Goal: Task Accomplishment & Management: Manage account settings

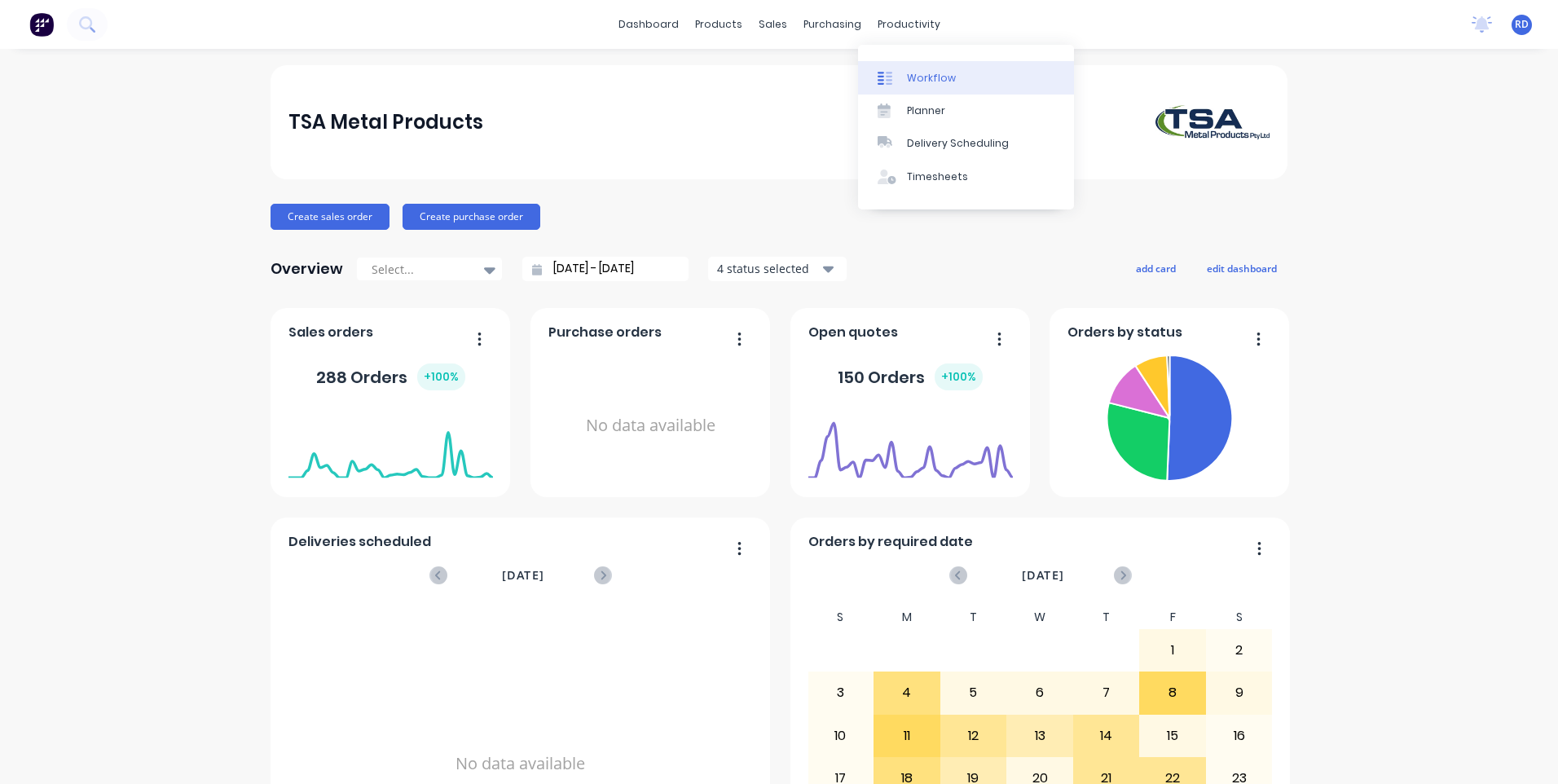
click at [934, 77] on div "Workflow" at bounding box center [931, 78] width 49 height 15
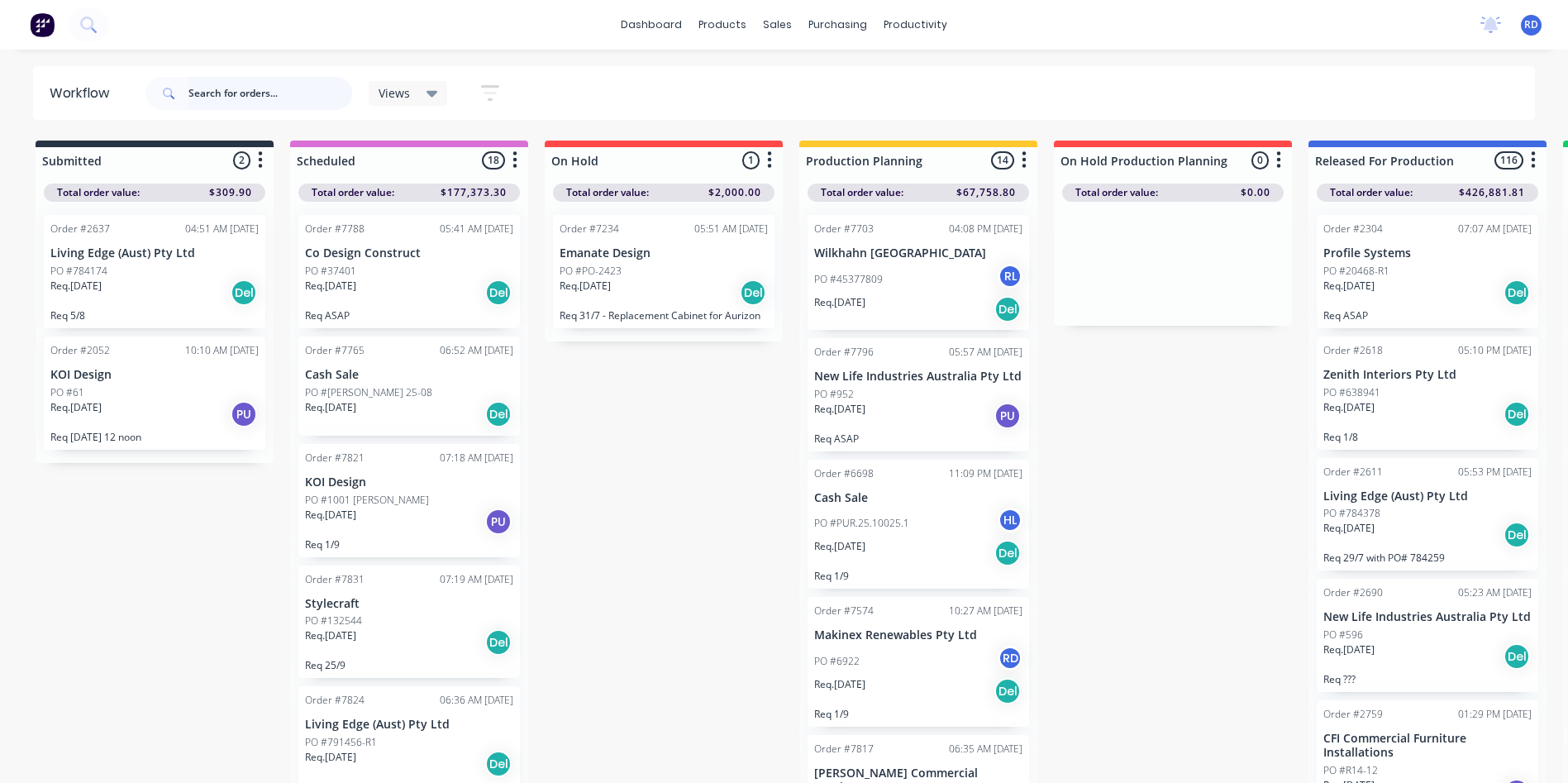
click at [213, 86] on input "text" at bounding box center [270, 93] width 164 height 33
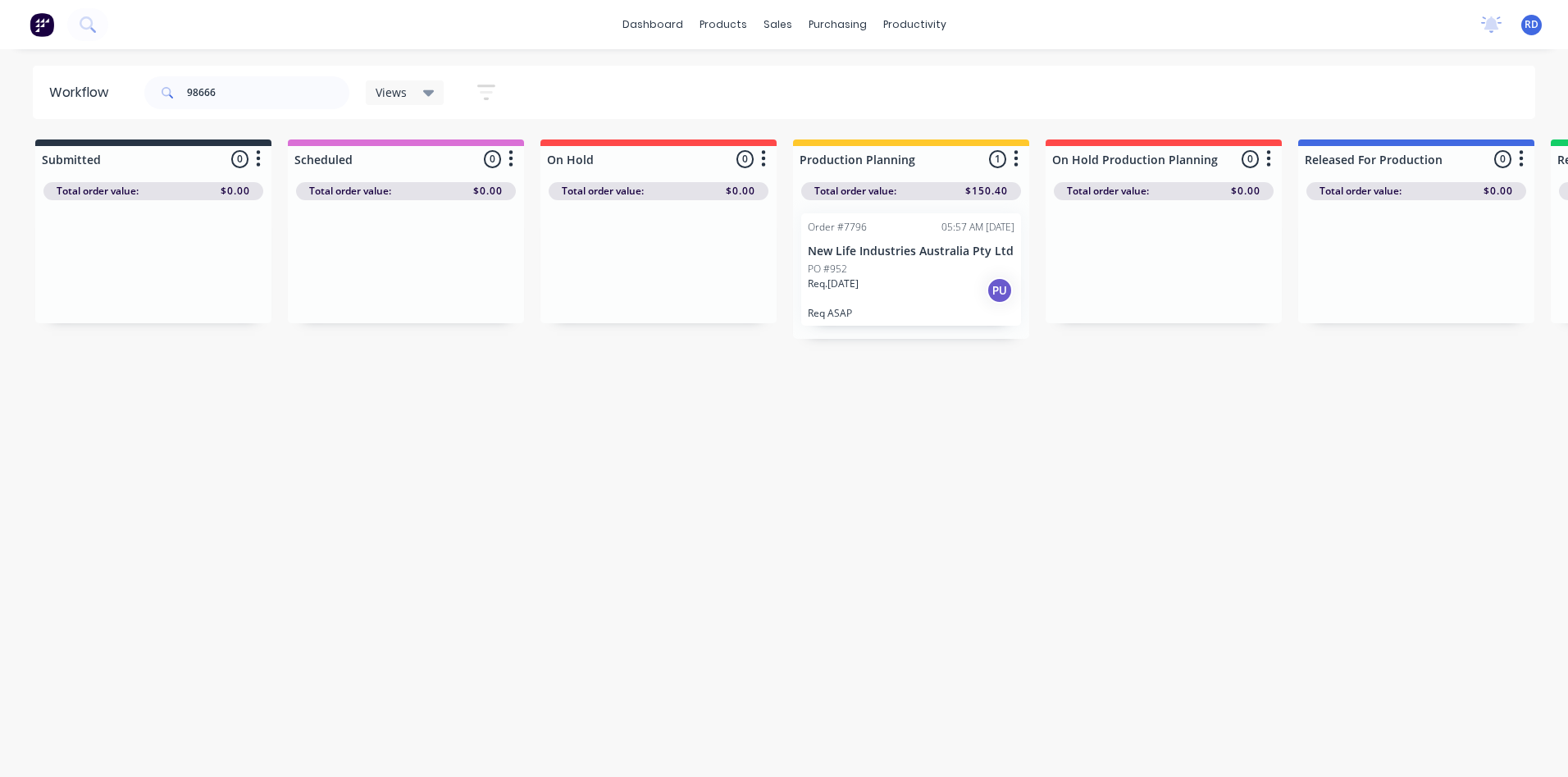
click at [856, 252] on p "New Life Industries Australia Pty Ltd" at bounding box center [911, 252] width 207 height 14
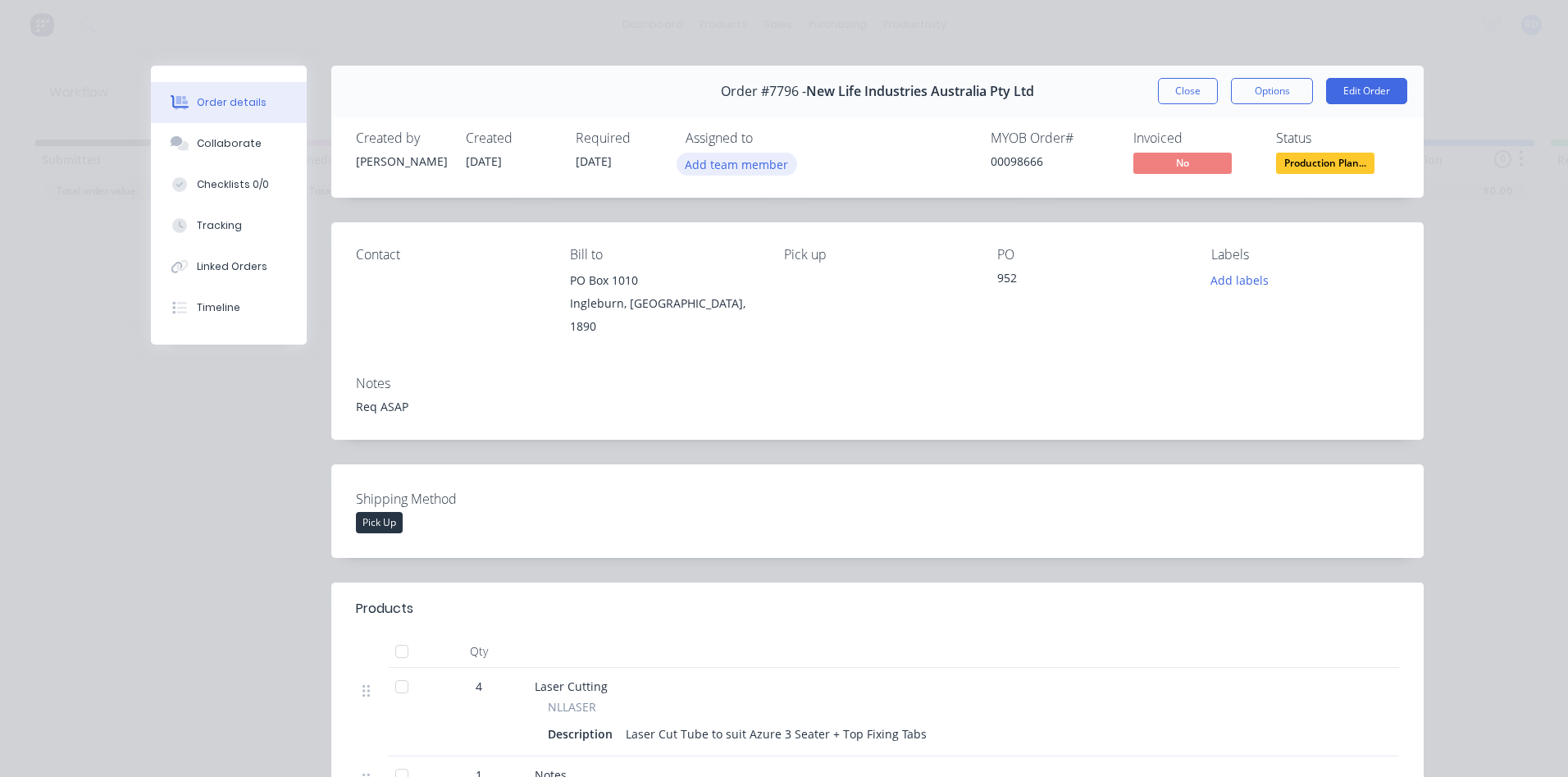
click at [729, 167] on button "Add team member" at bounding box center [736, 163] width 120 height 22
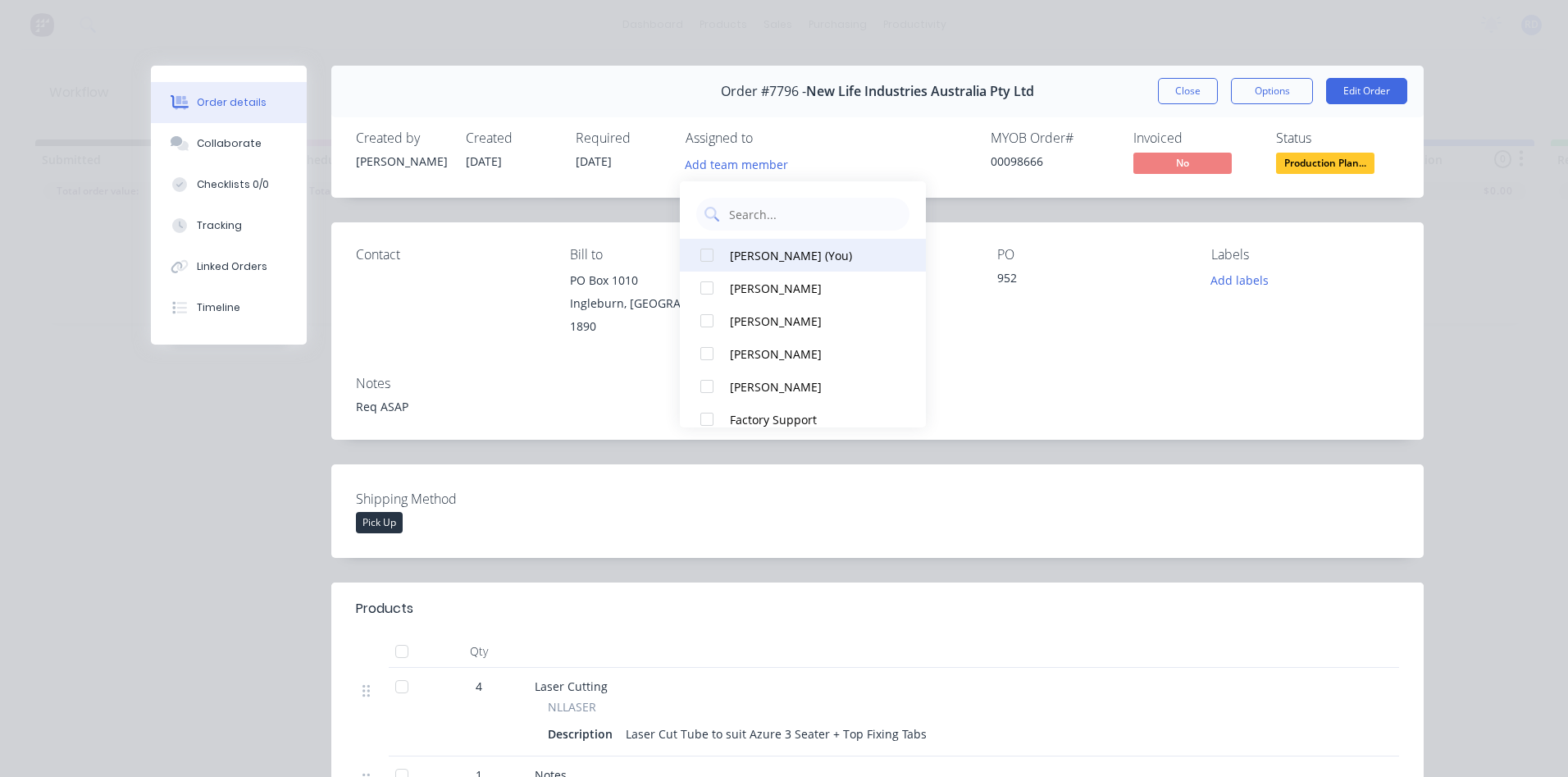
click at [716, 253] on div at bounding box center [707, 255] width 33 height 33
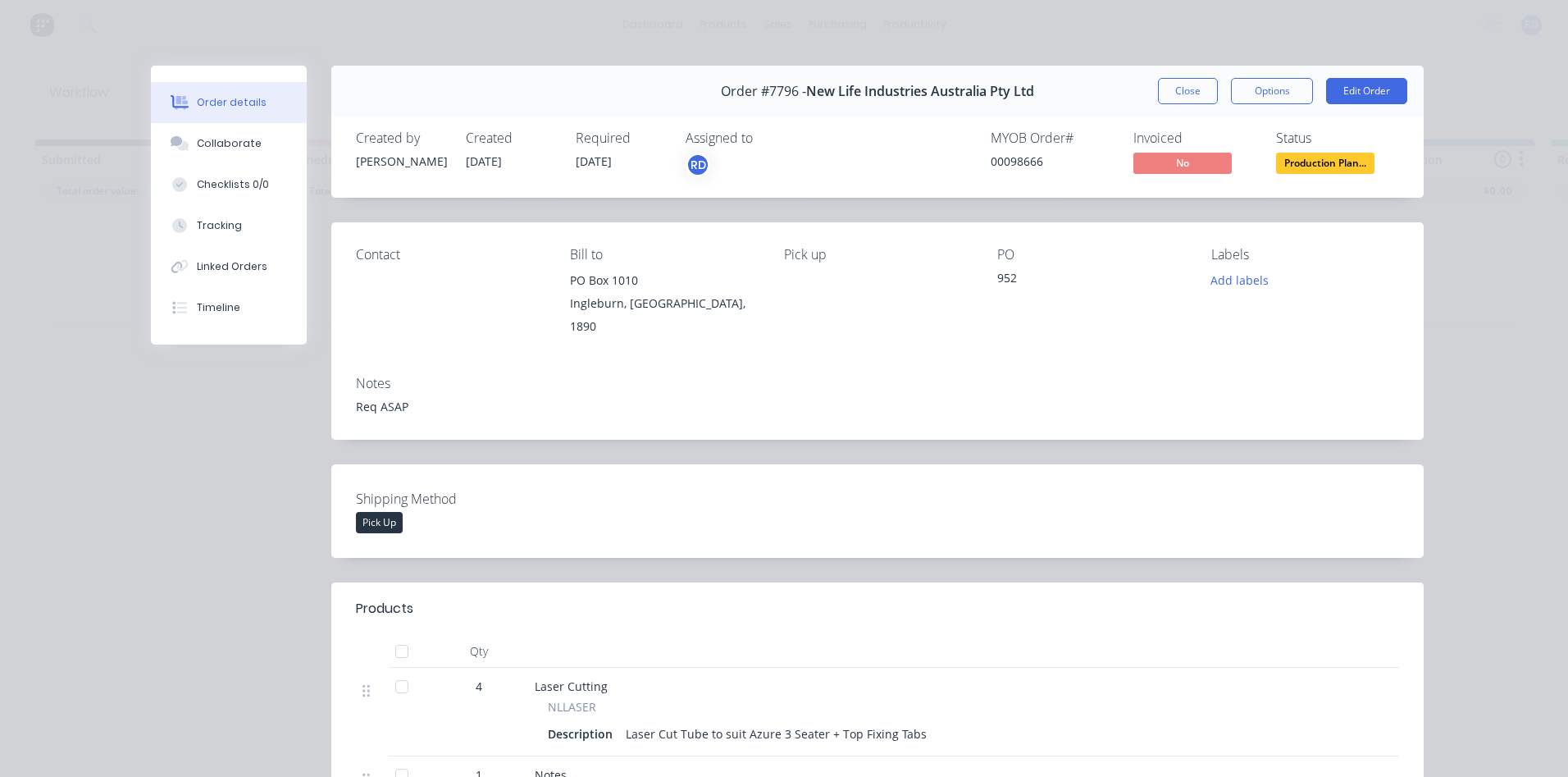
click at [1114, 334] on div "Contact [PERSON_NAME] to PO [GEOGRAPHIC_DATA], 1890 Pick up PO 952 Labels Add l…" at bounding box center [877, 292] width 1093 height 140
click at [239, 146] on div "Collaborate" at bounding box center [229, 143] width 65 height 15
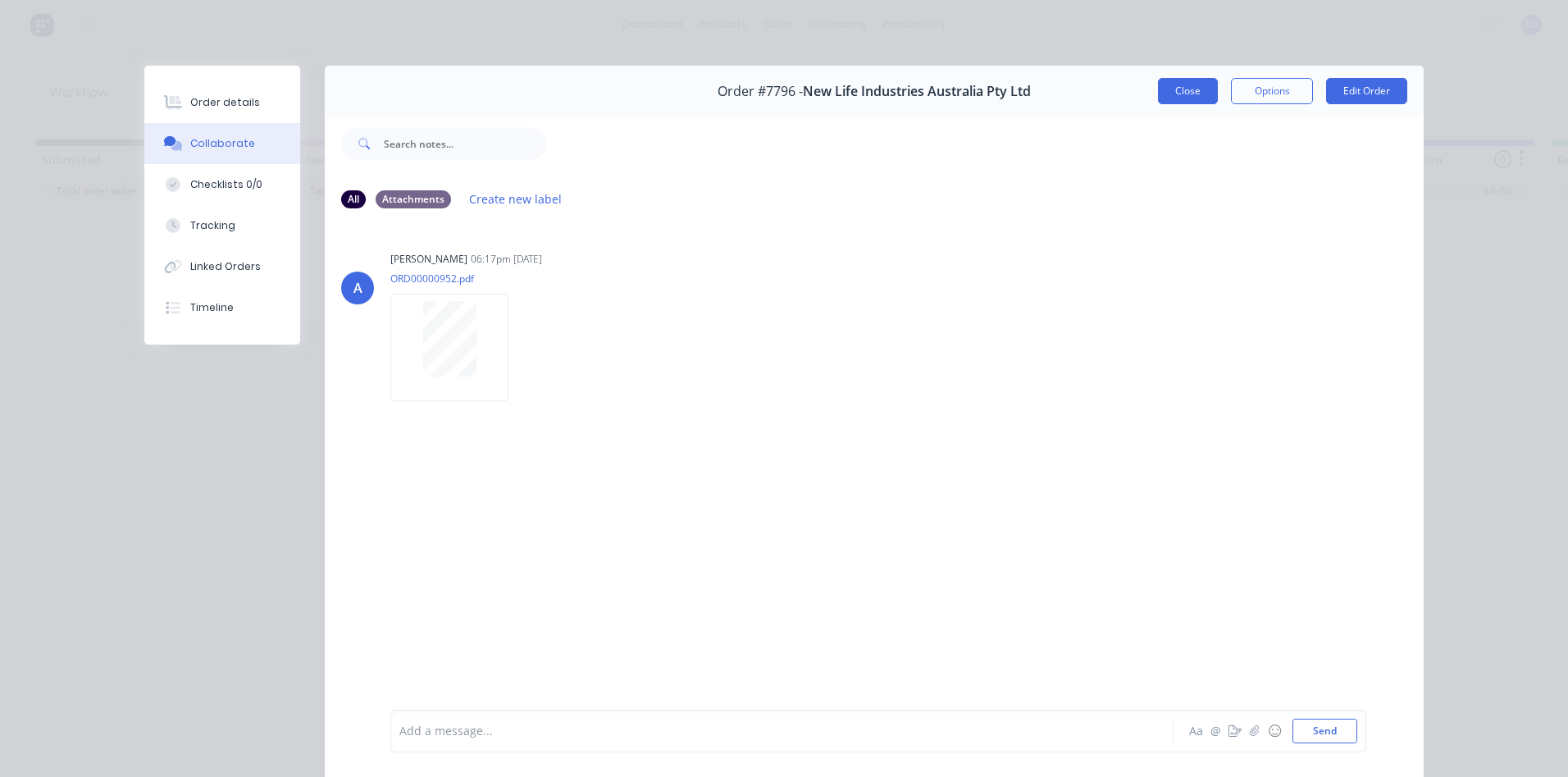
click at [1193, 94] on button "Close" at bounding box center [1188, 91] width 60 height 26
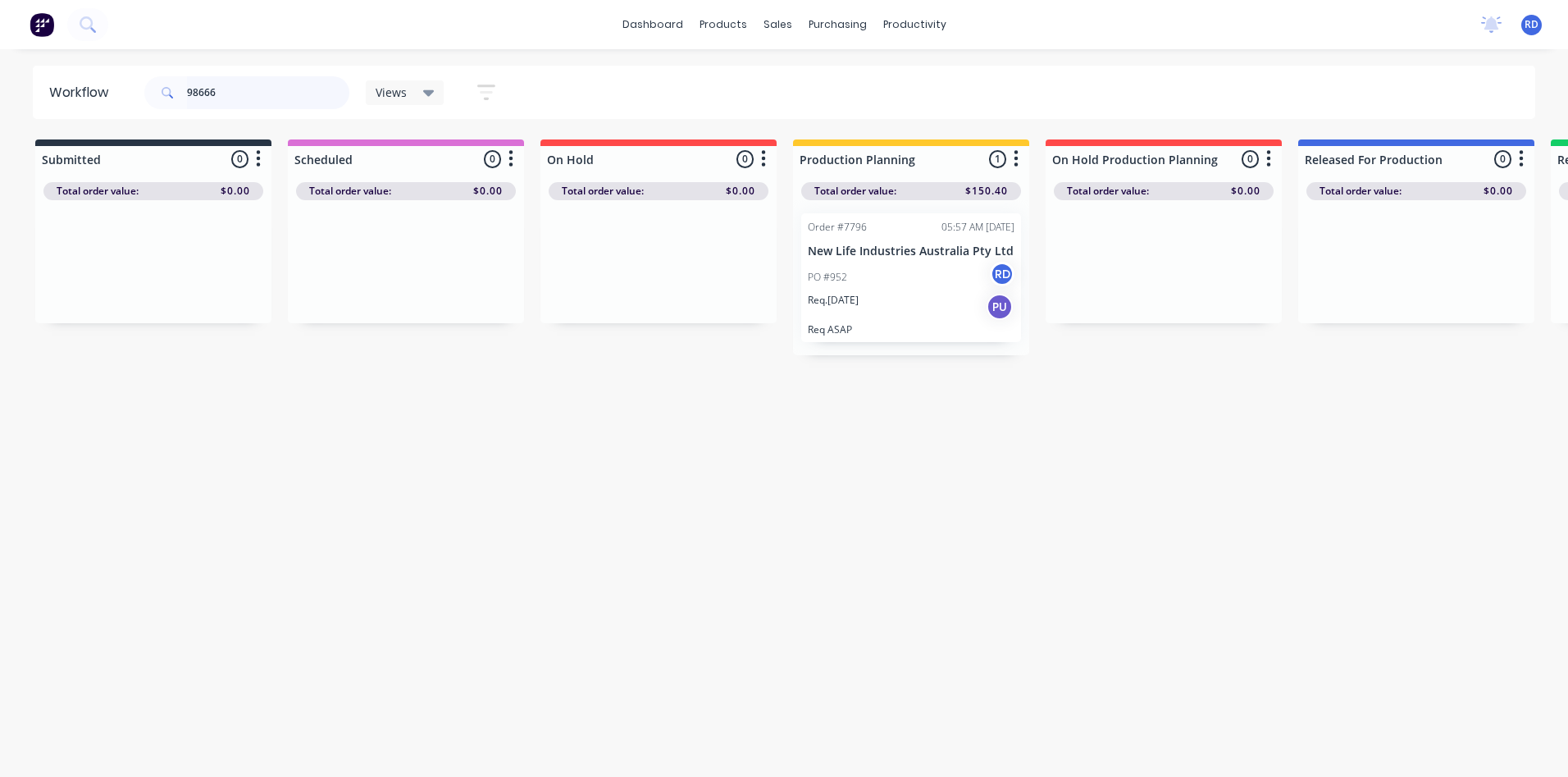
drag, startPoint x: 227, startPoint y: 85, endPoint x: 96, endPoint y: 92, distance: 131.2
click at [96, 92] on header "Workflow 98666 Views Save new view None (Default) edit Delivery edit Production…" at bounding box center [784, 92] width 1503 height 54
click at [220, 92] on input "98666" at bounding box center [268, 92] width 163 height 33
drag, startPoint x: 389, startPoint y: 264, endPoint x: 921, endPoint y: 264, distance: 532.0
click at [921, 264] on div "Submitted 0 Sort By Created date Required date Order number Customer name Most …" at bounding box center [1118, 239] width 2260 height 200
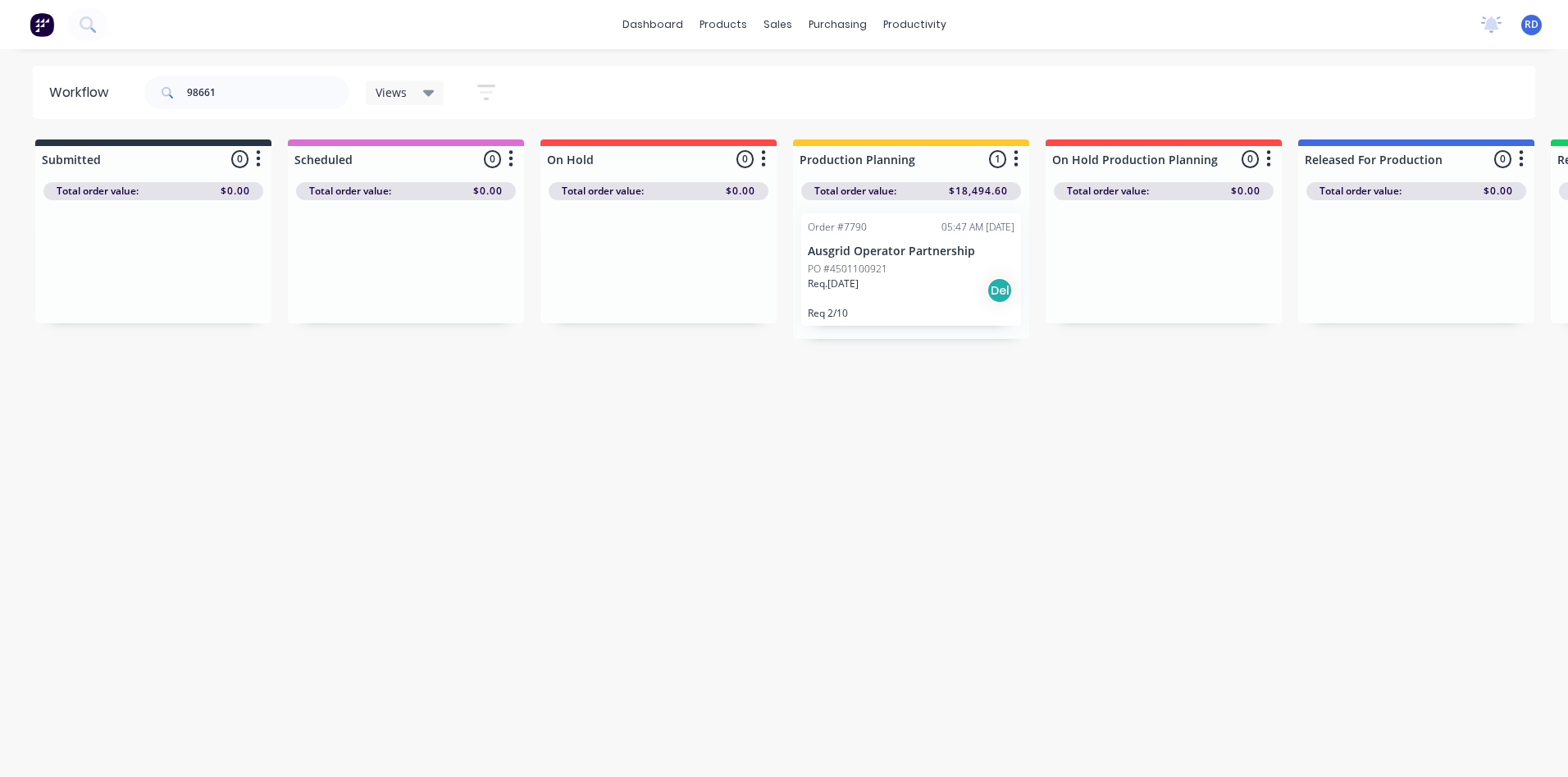
click at [905, 264] on div "PO #4501100921" at bounding box center [911, 269] width 207 height 15
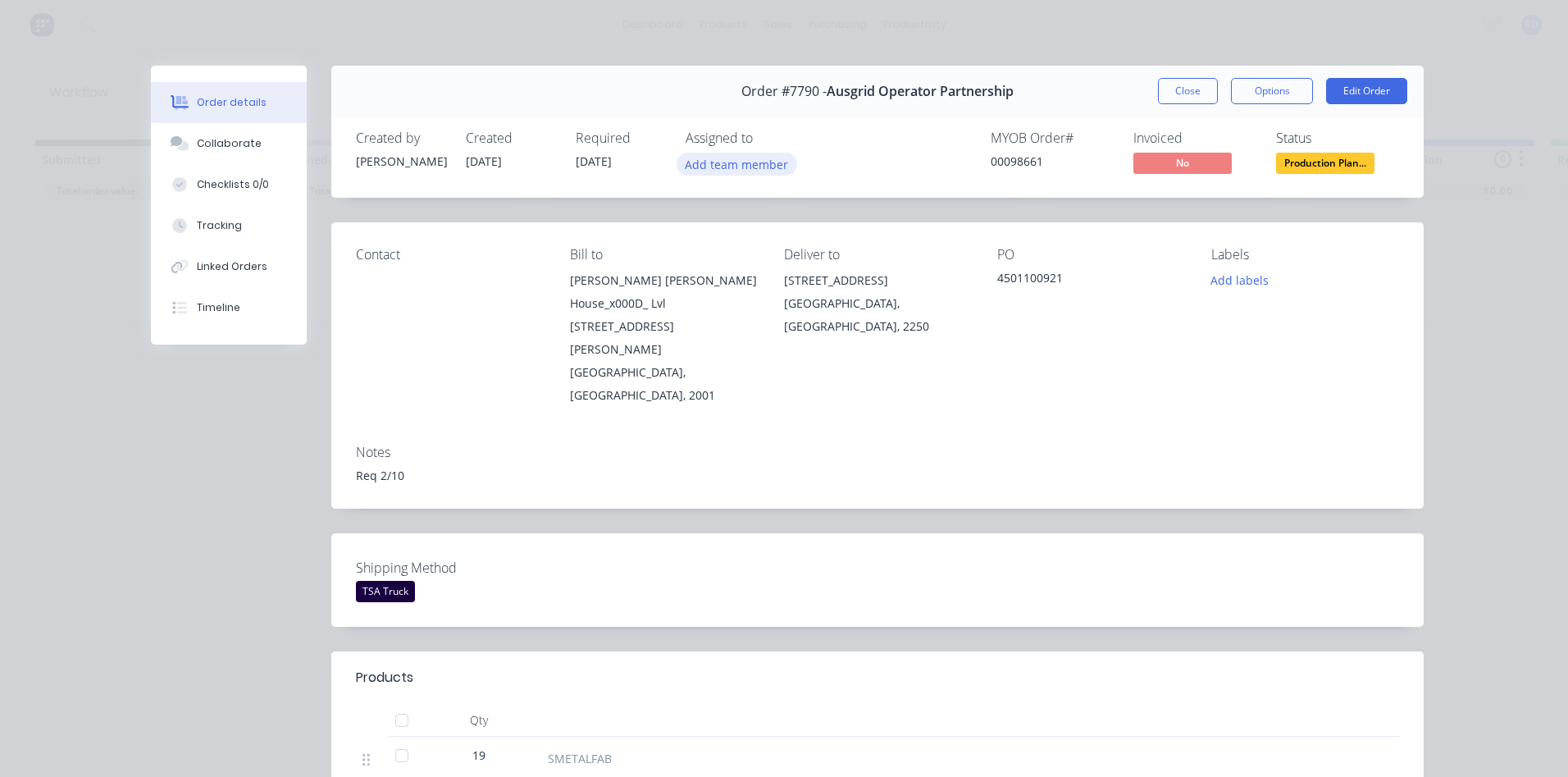
click at [748, 172] on button "Add team member" at bounding box center [736, 163] width 120 height 22
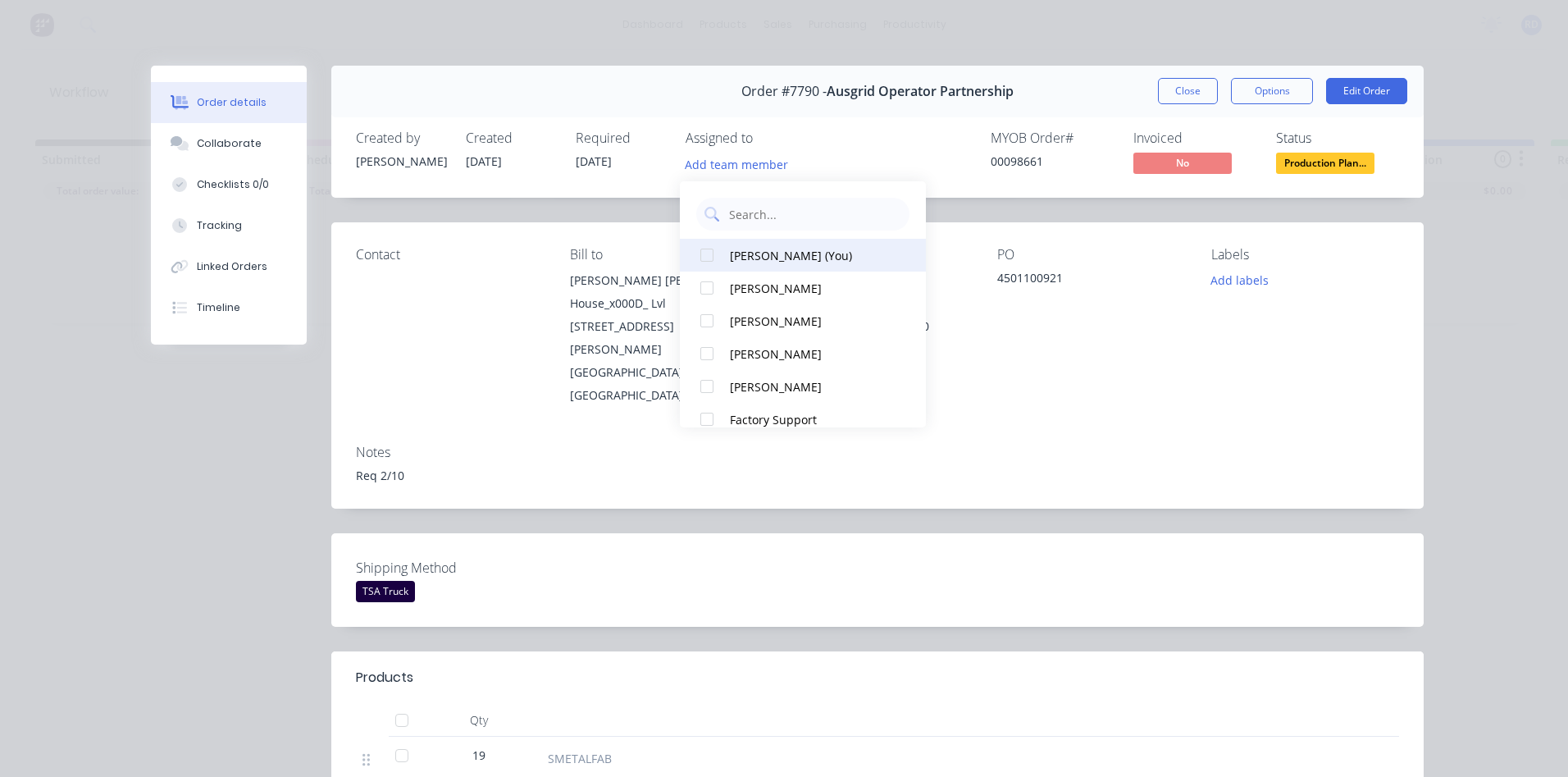
click at [753, 261] on div "[PERSON_NAME] (You)" at bounding box center [812, 256] width 164 height 17
click at [1094, 533] on div "Shipping Method TSA Truck" at bounding box center [877, 580] width 1093 height 93
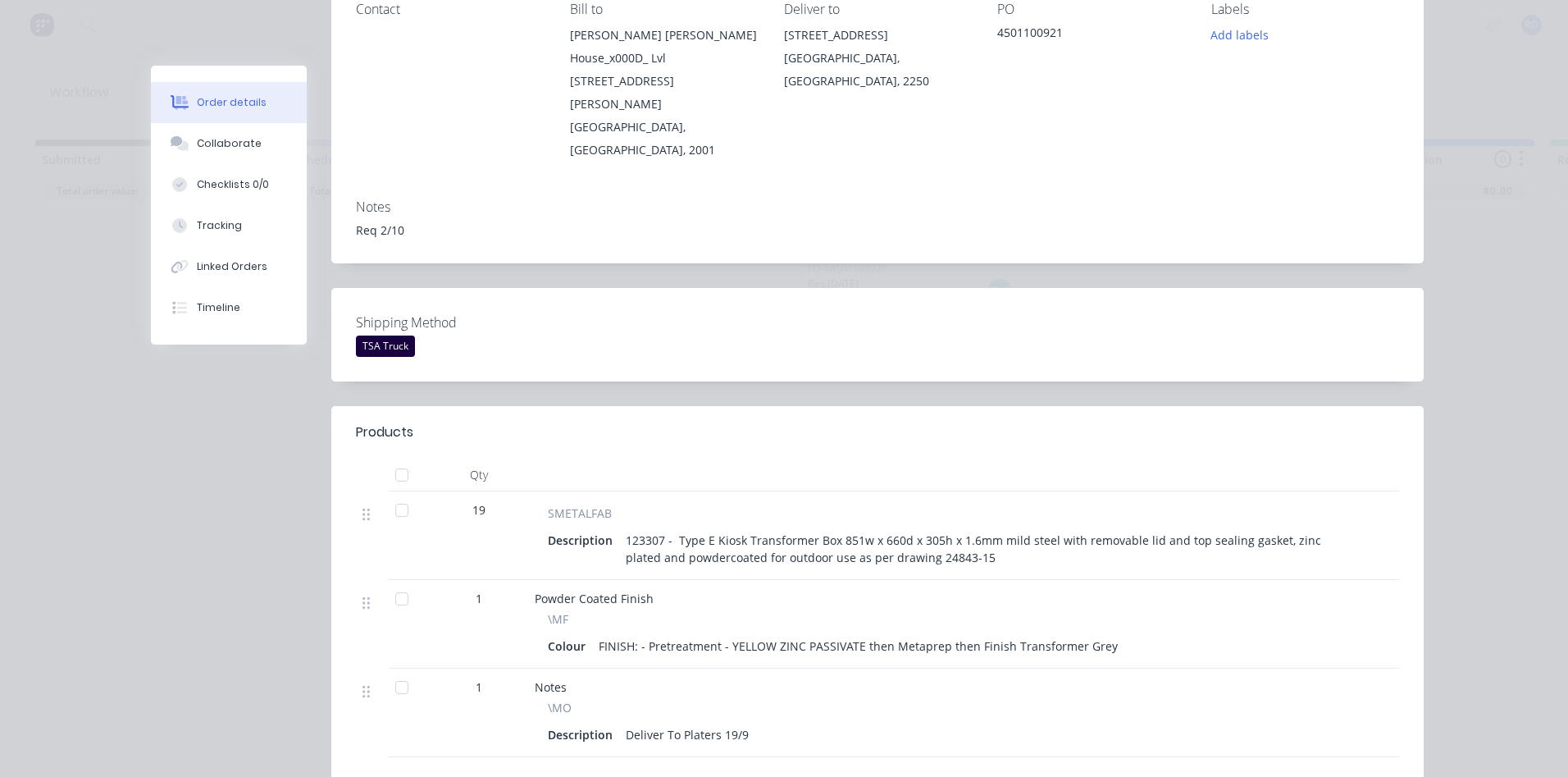
scroll to position [246, 0]
click at [216, 139] on div "Collaborate" at bounding box center [229, 143] width 65 height 15
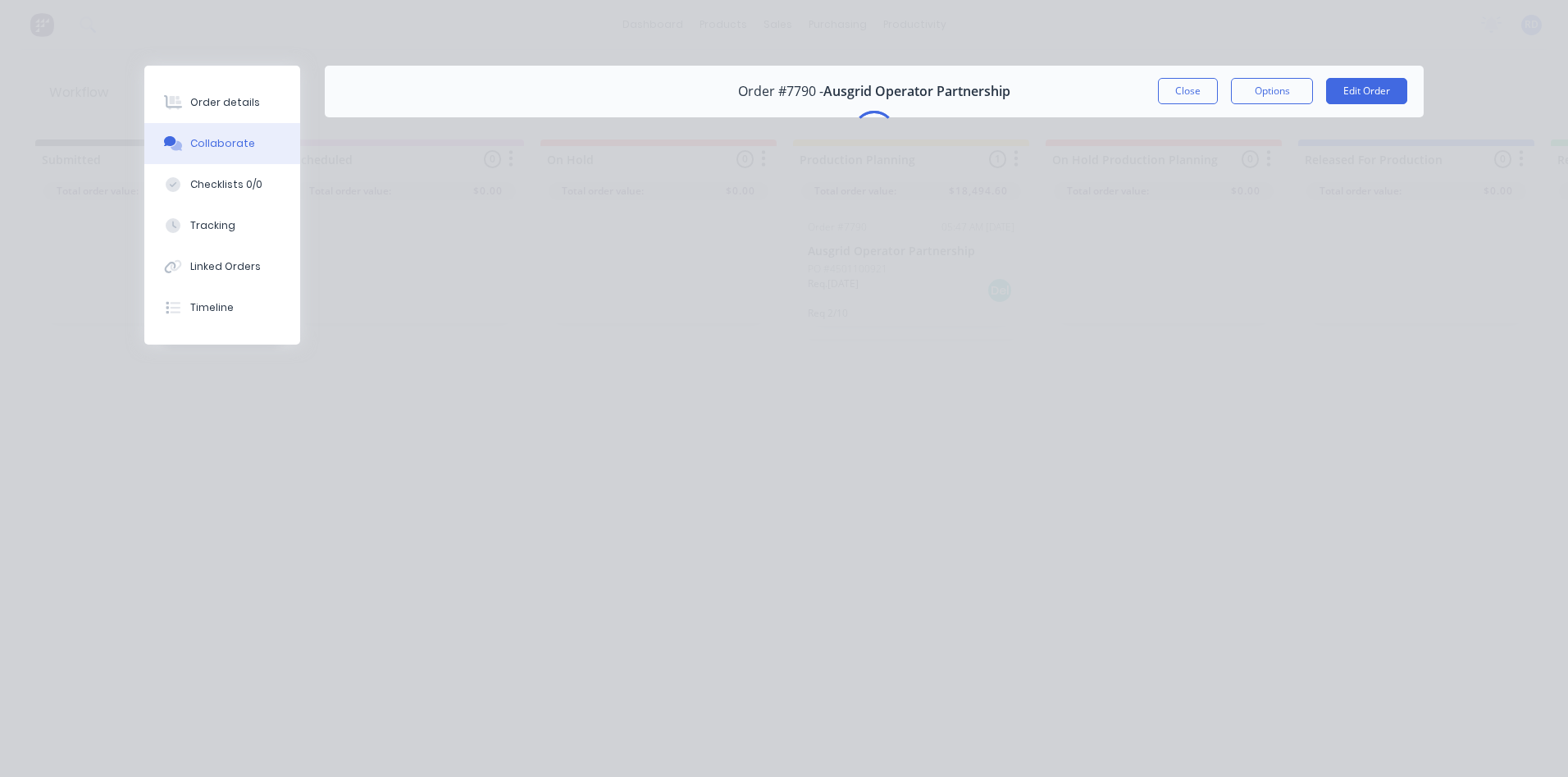
scroll to position [0, 0]
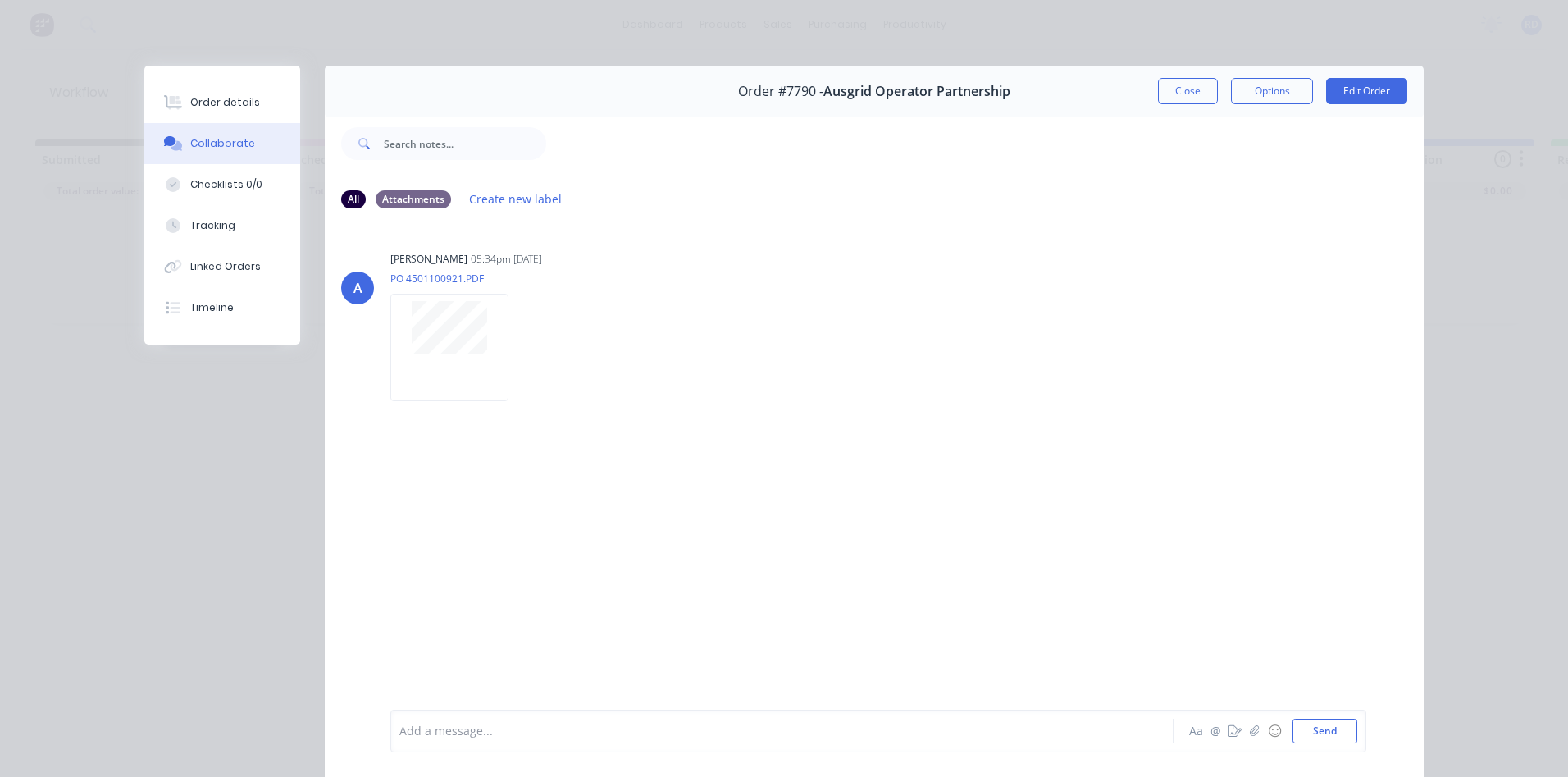
drag, startPoint x: 1182, startPoint y: 93, endPoint x: 1165, endPoint y: 97, distance: 17.5
click at [1183, 93] on button "Close" at bounding box center [1188, 91] width 60 height 26
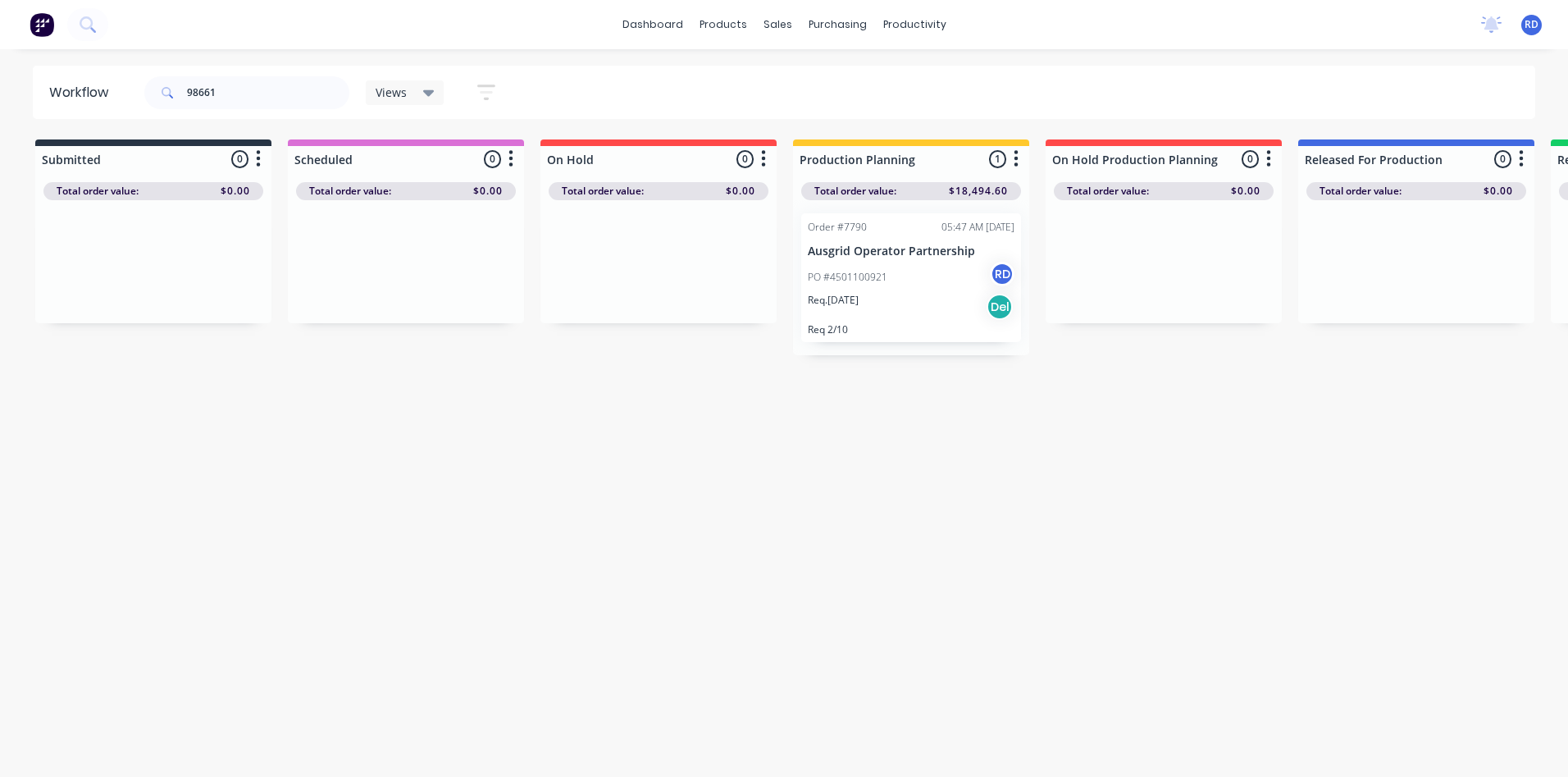
click at [891, 252] on p "Ausgrid Operator Partnership" at bounding box center [911, 252] width 207 height 14
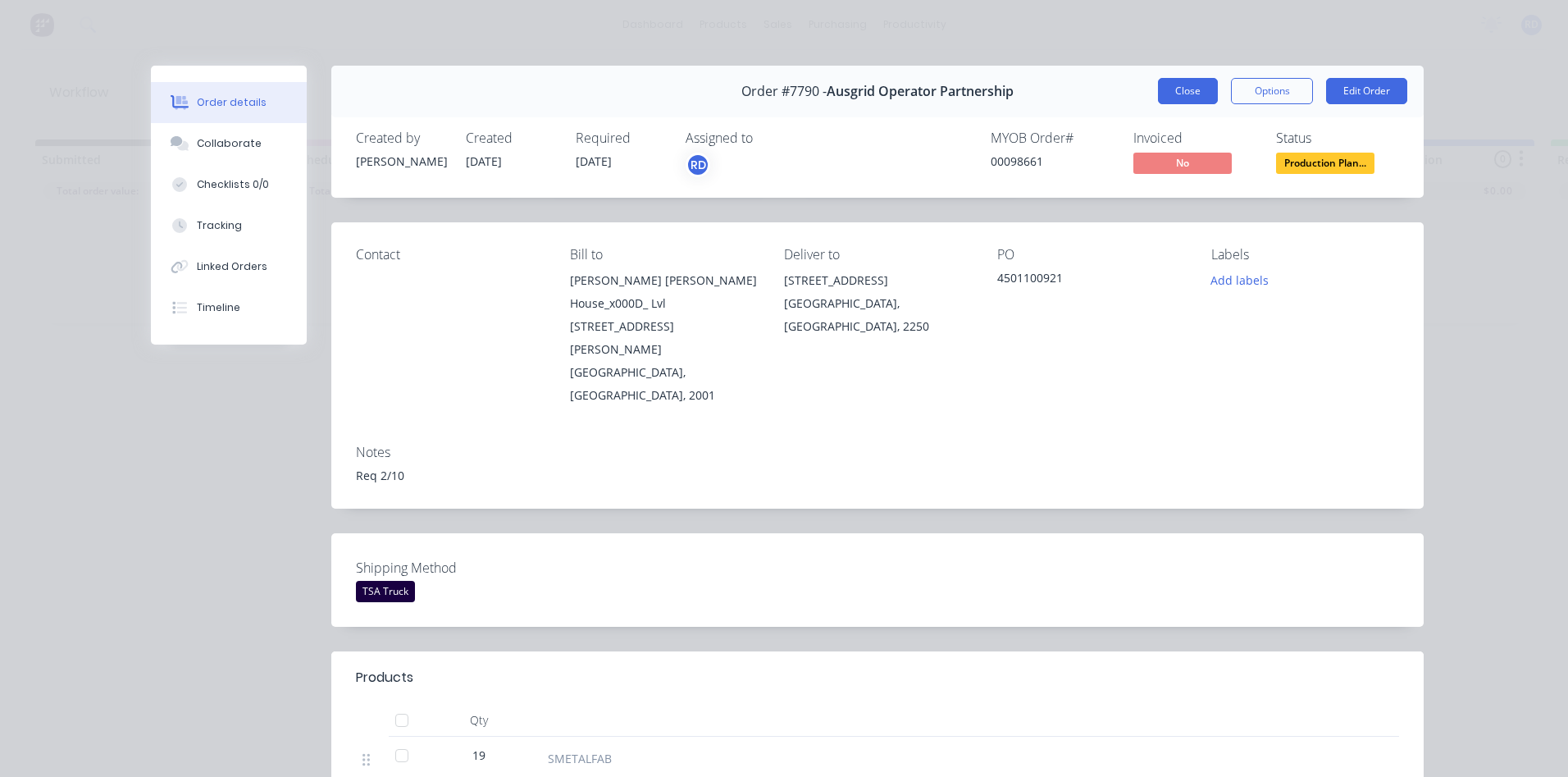
click at [1176, 94] on button "Close" at bounding box center [1188, 91] width 60 height 26
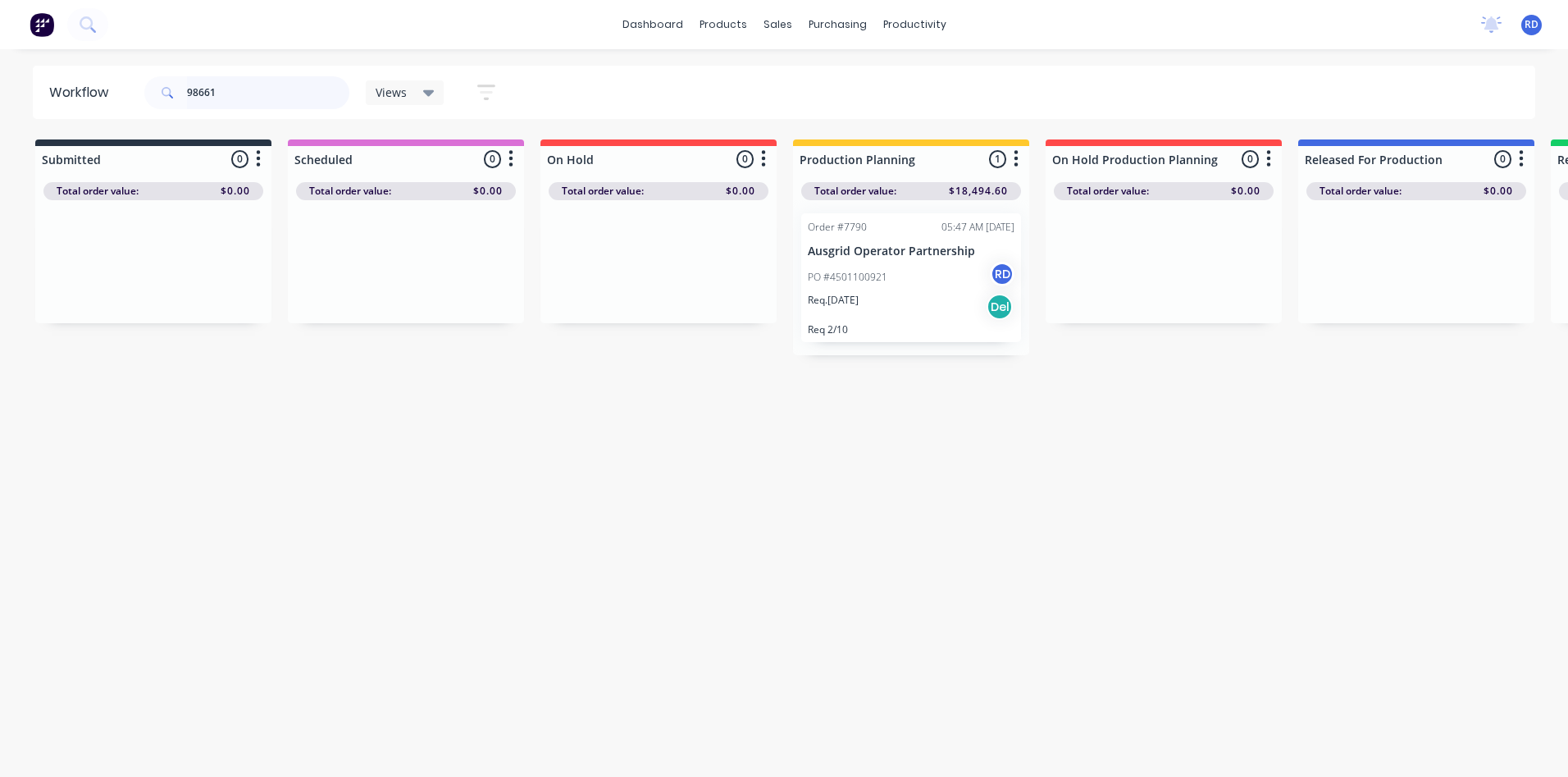
drag, startPoint x: 219, startPoint y: 92, endPoint x: 203, endPoint y: 96, distance: 16.5
click at [203, 96] on input "98661" at bounding box center [268, 92] width 163 height 33
drag, startPoint x: 337, startPoint y: 281, endPoint x: 841, endPoint y: 288, distance: 504.0
click at [841, 288] on div "Submitted 0 Sort By Created date Required date Order number Customer name Most …" at bounding box center [1118, 239] width 2260 height 200
click at [854, 290] on p "Req. [DATE]" at bounding box center [833, 283] width 51 height 15
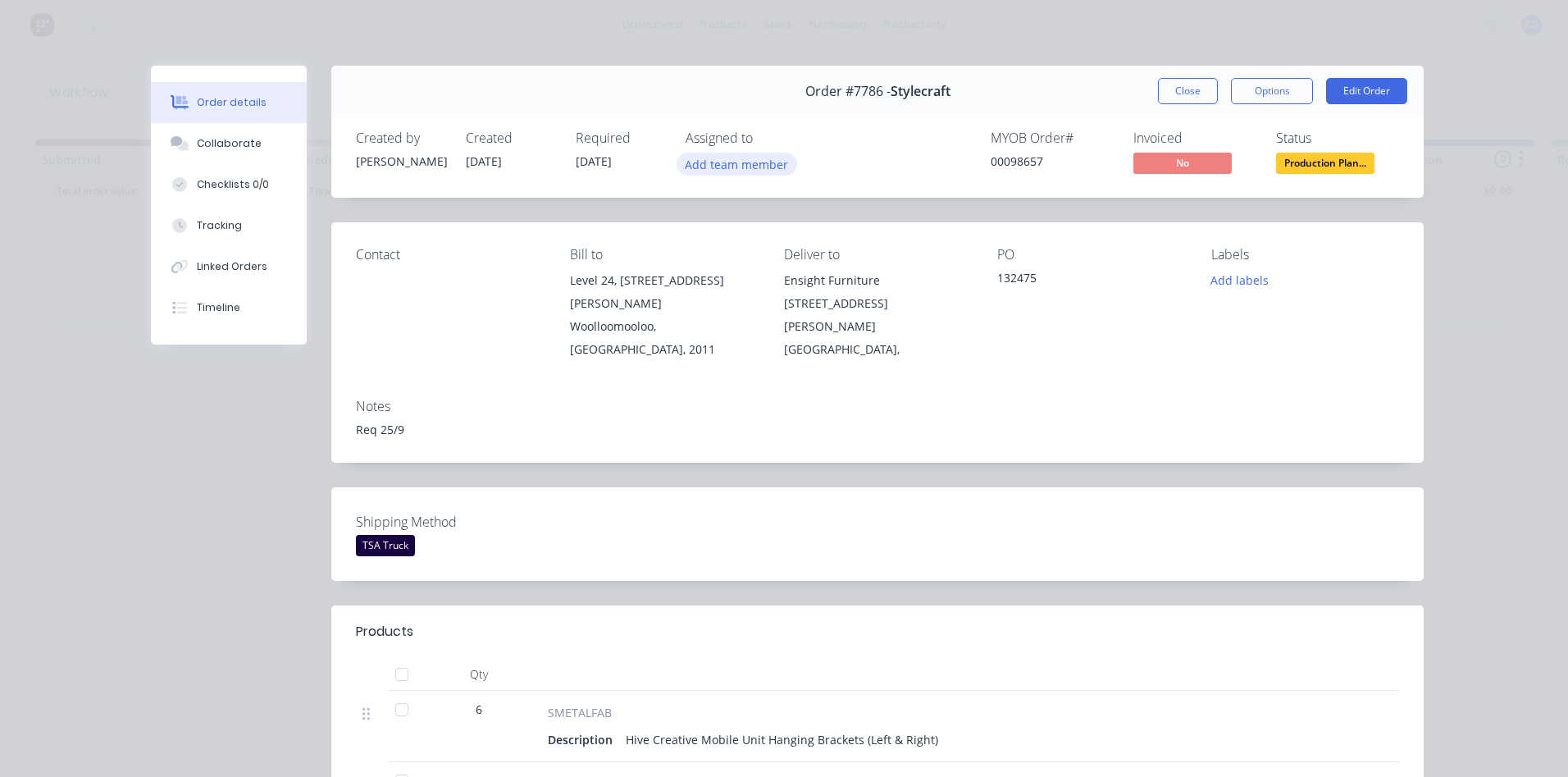
click at [747, 169] on button "Add team member" at bounding box center [736, 163] width 120 height 22
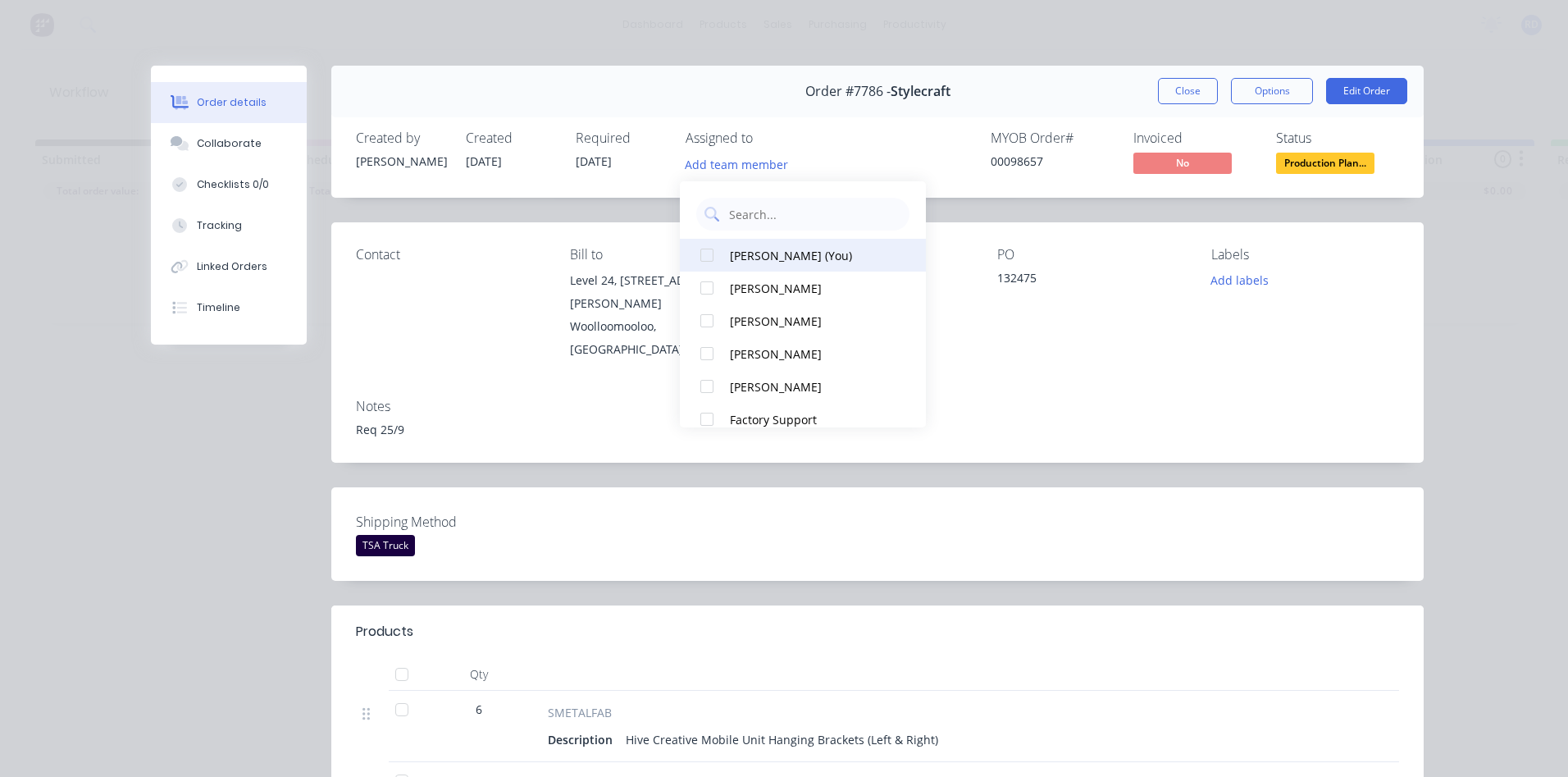
click at [750, 260] on div "[PERSON_NAME] (You)" at bounding box center [812, 256] width 164 height 17
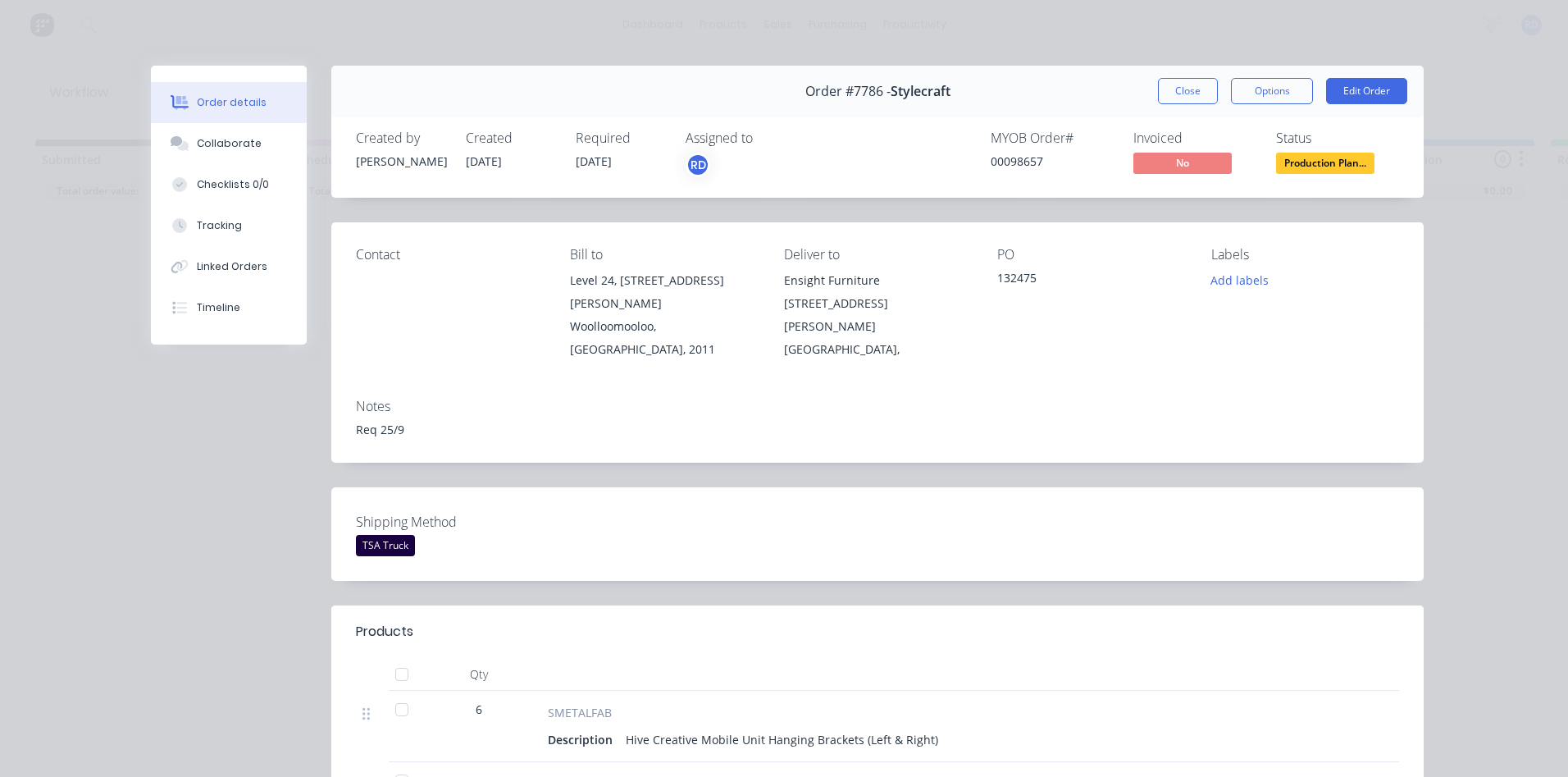
click at [1104, 101] on div "Order #7786 - Stylecraft Close Options Edit Order" at bounding box center [877, 92] width 1093 height 52
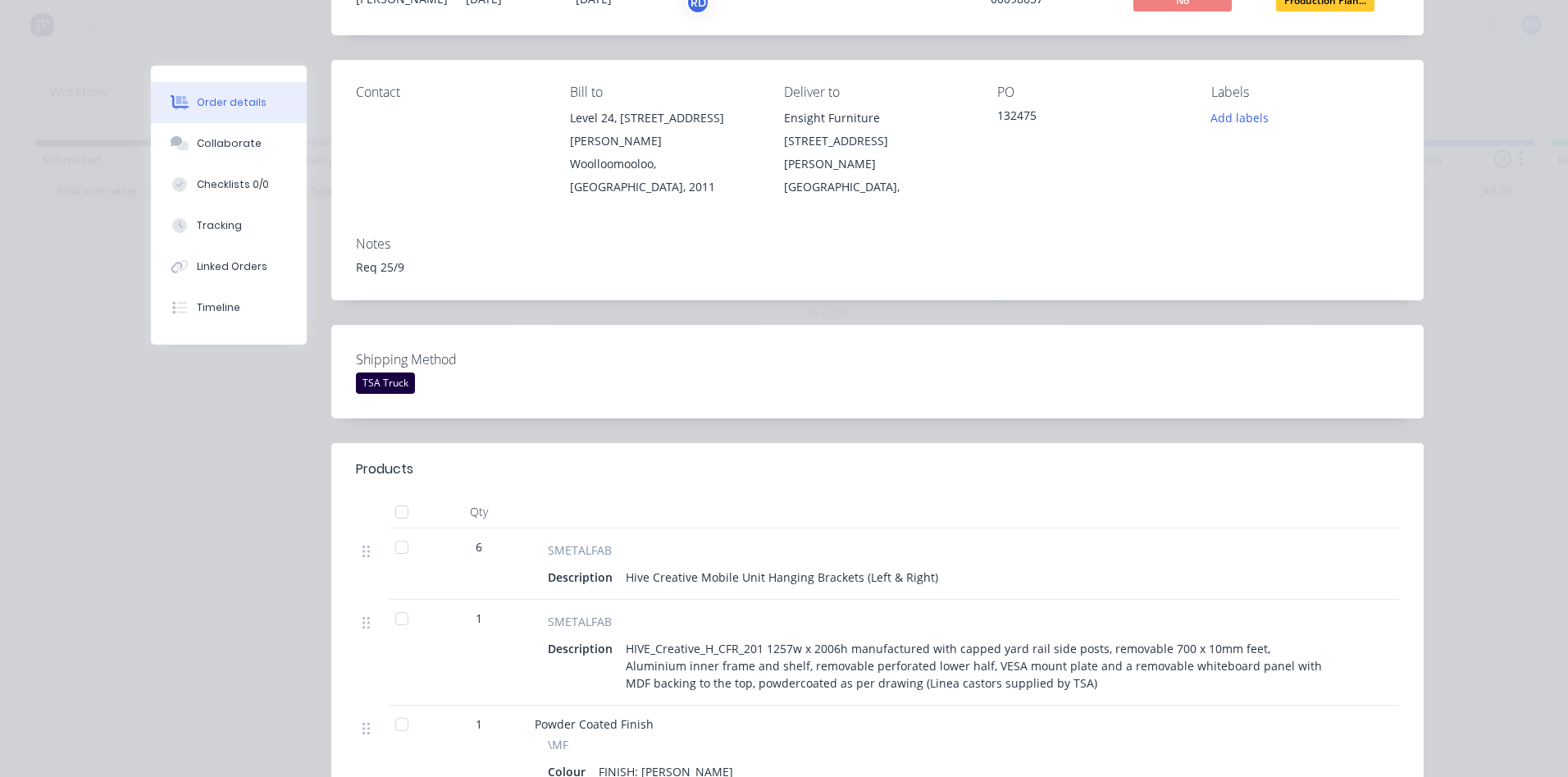
scroll to position [164, 0]
click at [241, 139] on div "Collaborate" at bounding box center [229, 143] width 65 height 15
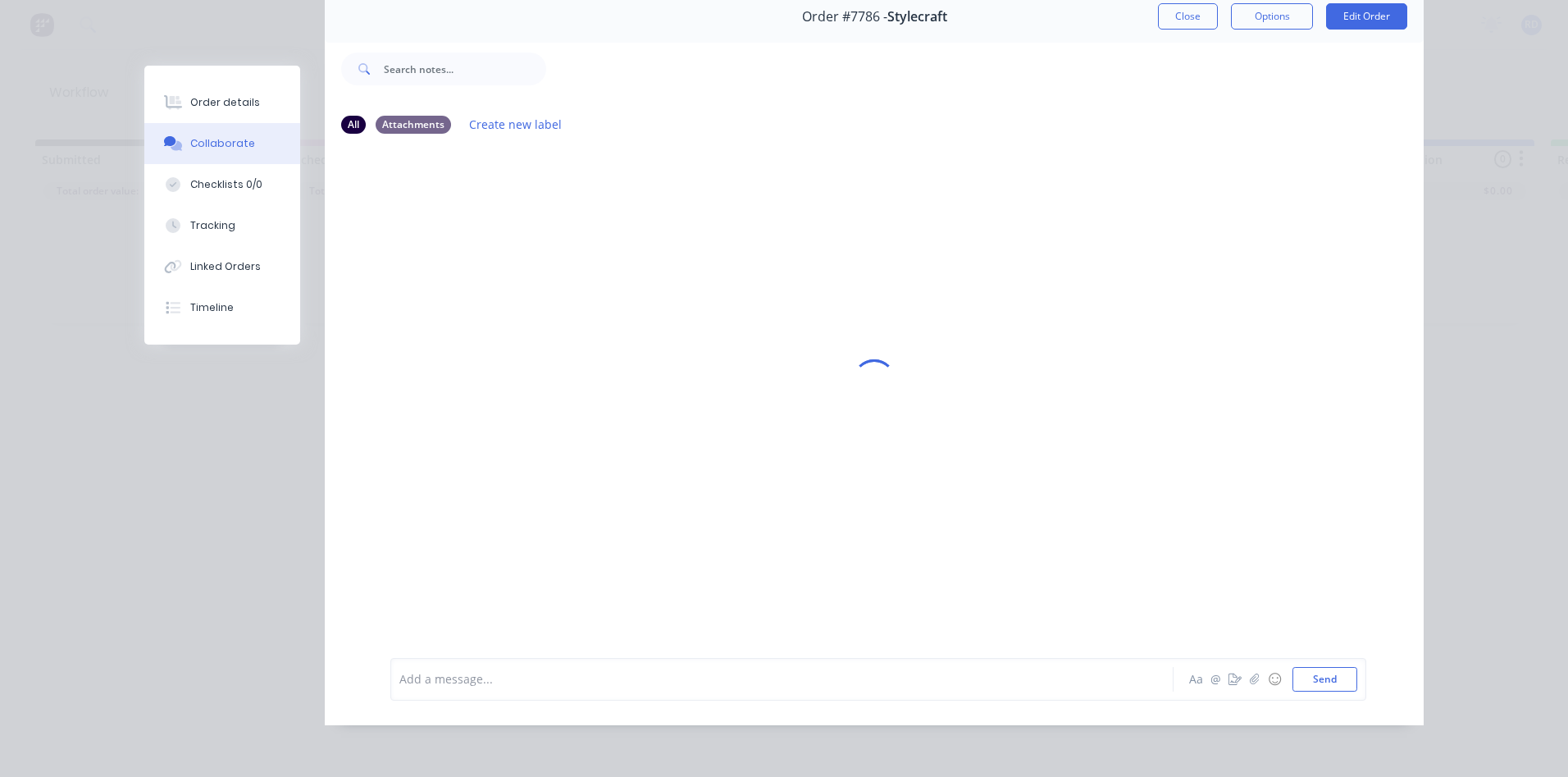
scroll to position [0, 0]
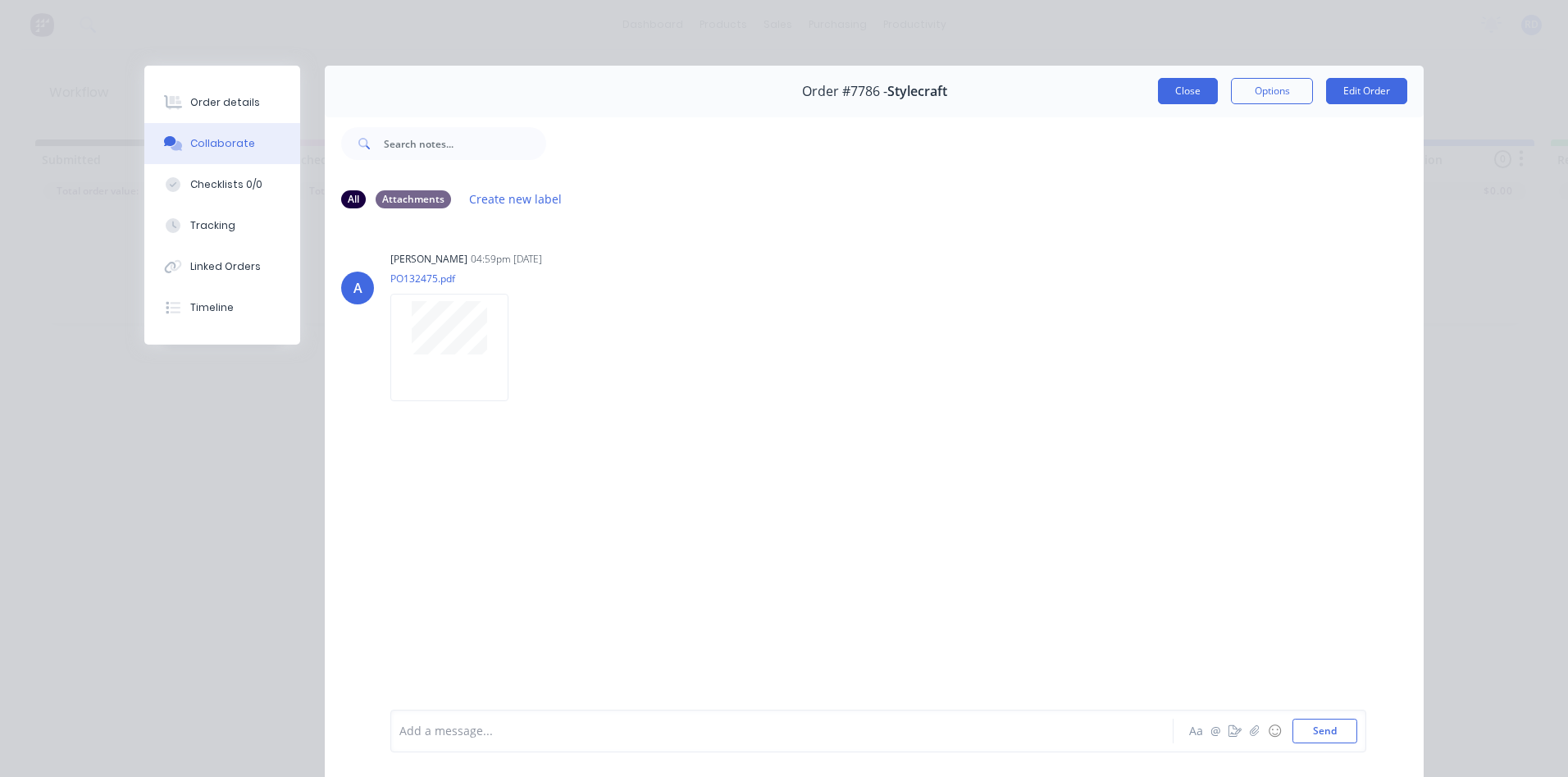
click at [1189, 88] on button "Close" at bounding box center [1188, 91] width 60 height 26
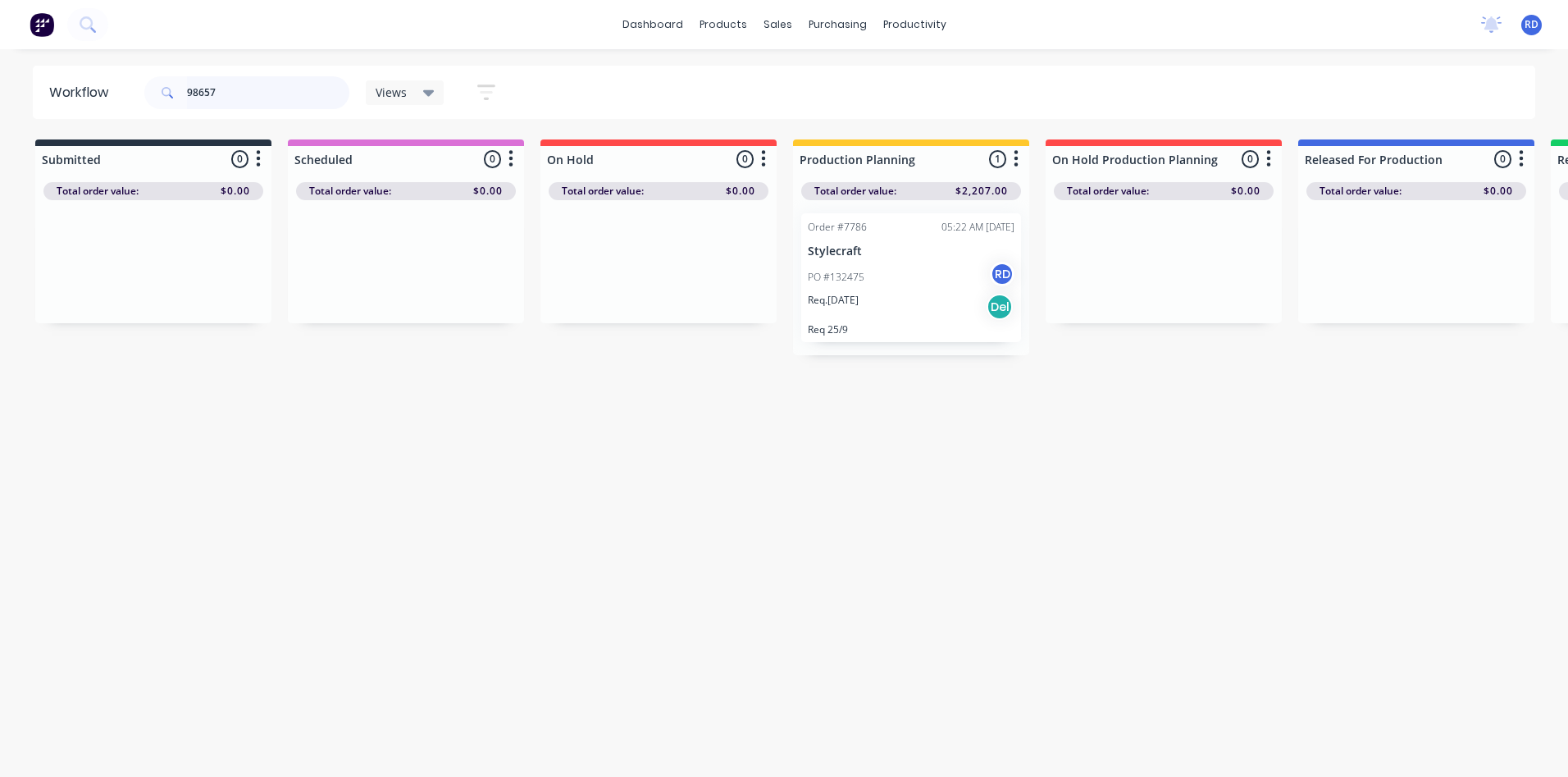
drag, startPoint x: 201, startPoint y: 90, endPoint x: 262, endPoint y: 90, distance: 61.0
click at [262, 90] on input "98657" at bounding box center [268, 92] width 163 height 33
type input "98683"
drag, startPoint x: 386, startPoint y: 260, endPoint x: 905, endPoint y: 254, distance: 519.0
click at [905, 254] on div "Submitted 0 Sort By Created date Required date Order number Customer name Most …" at bounding box center [1118, 239] width 2260 height 200
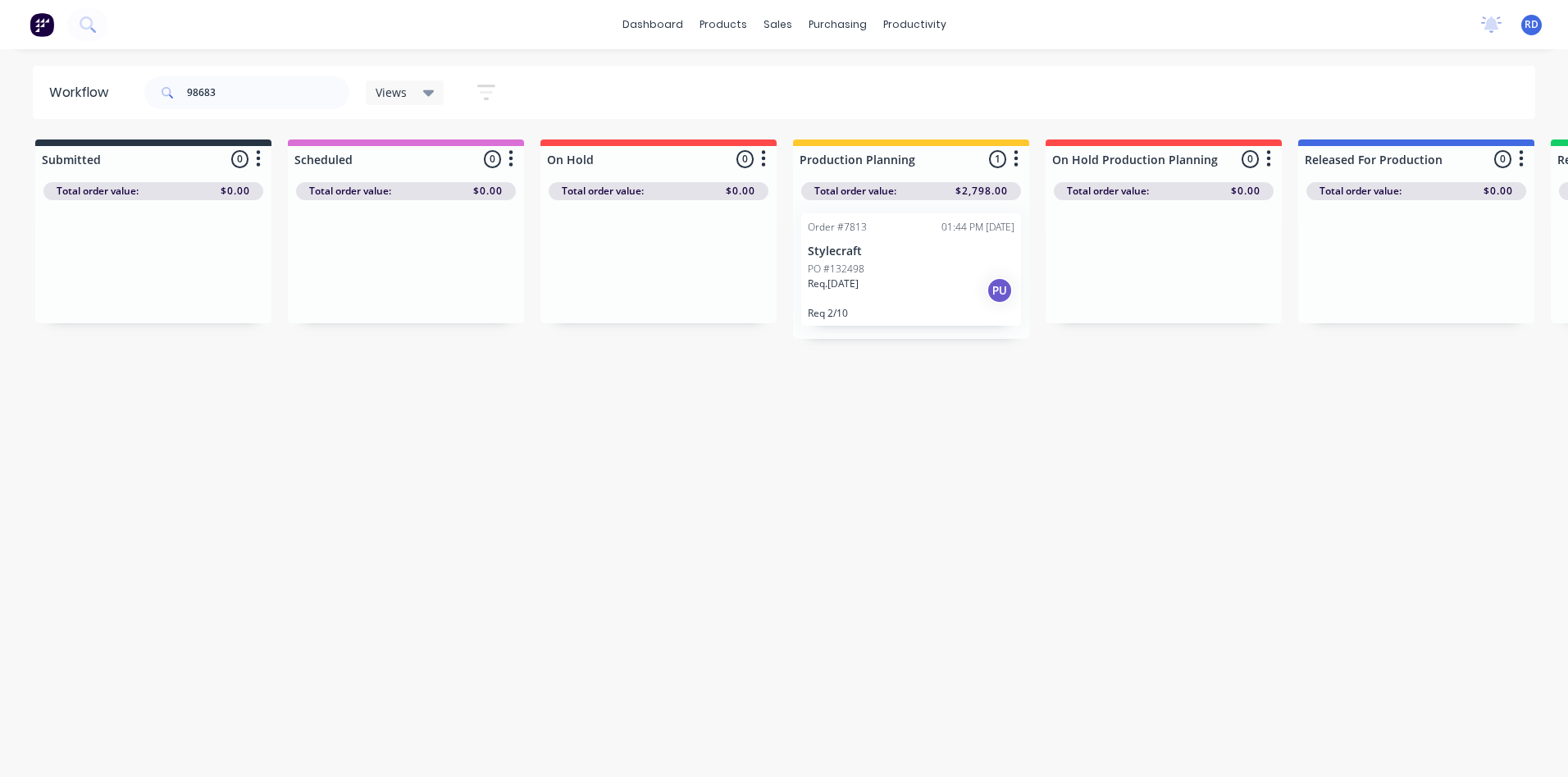
click at [900, 262] on div "PO #132498" at bounding box center [911, 269] width 207 height 15
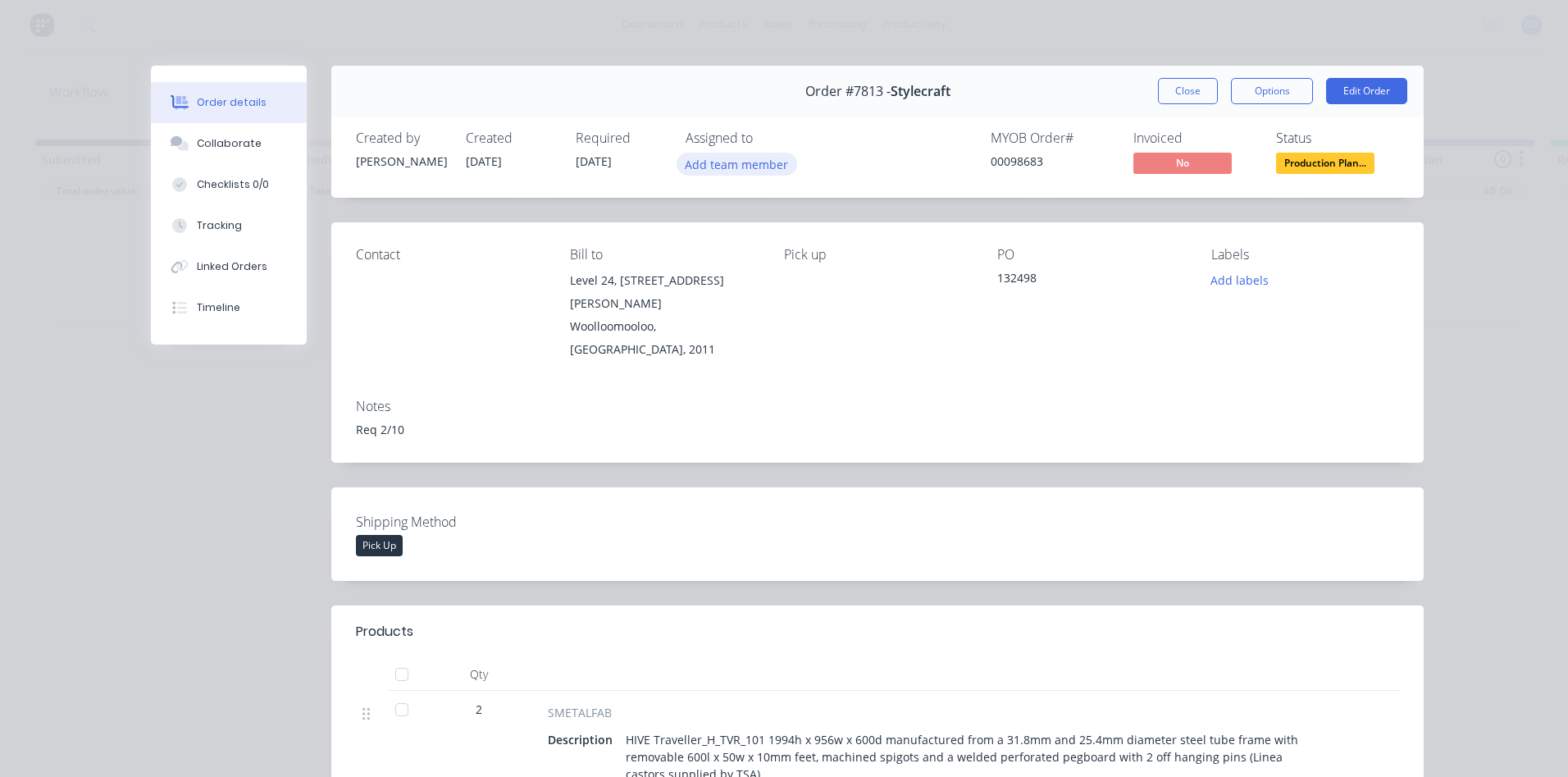
click at [737, 164] on button "Add team member" at bounding box center [736, 163] width 120 height 22
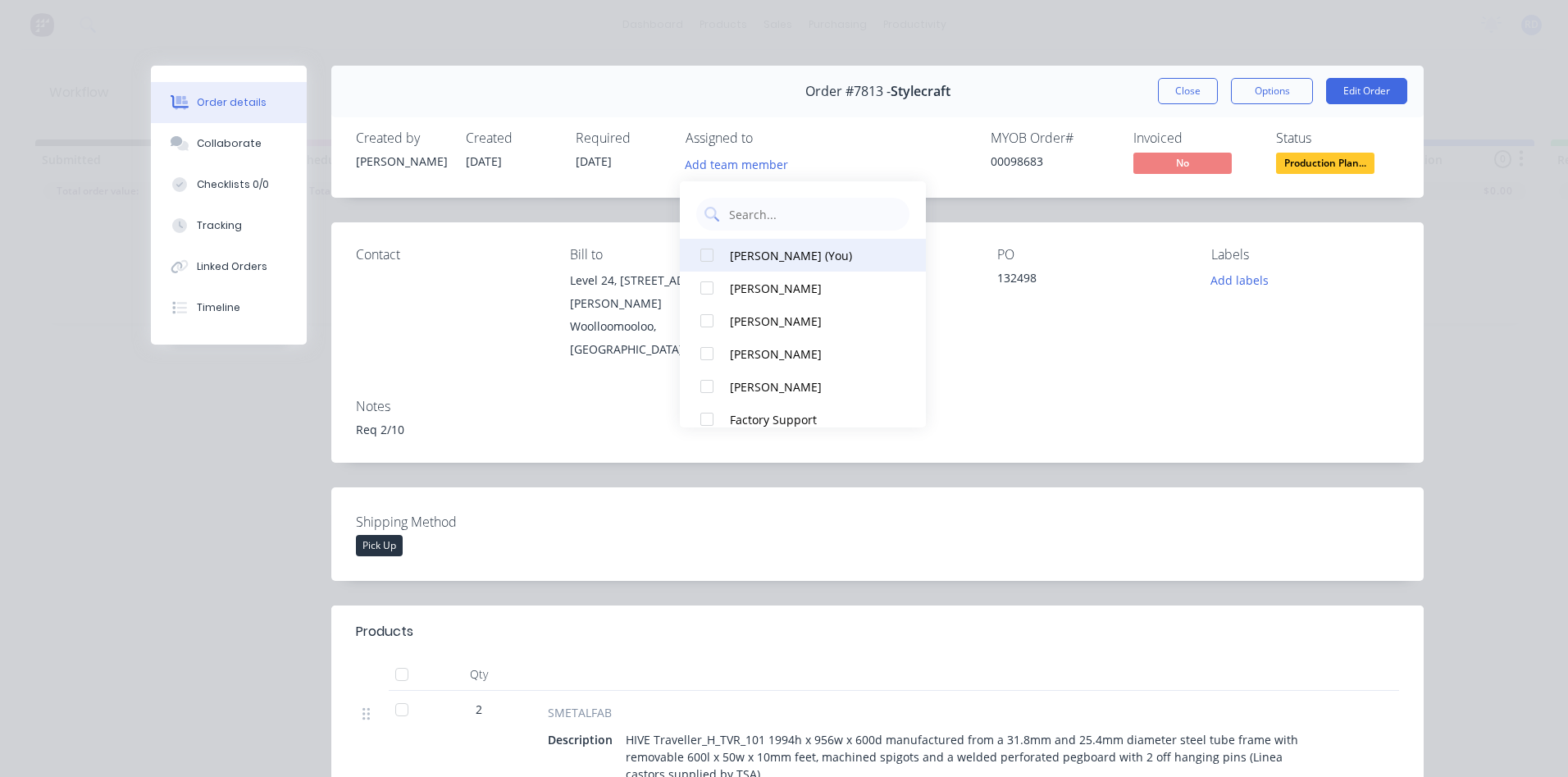
click at [750, 253] on div "[PERSON_NAME] (You)" at bounding box center [812, 256] width 164 height 17
click at [1014, 385] on div "Notes Req 2/10" at bounding box center [877, 424] width 1093 height 77
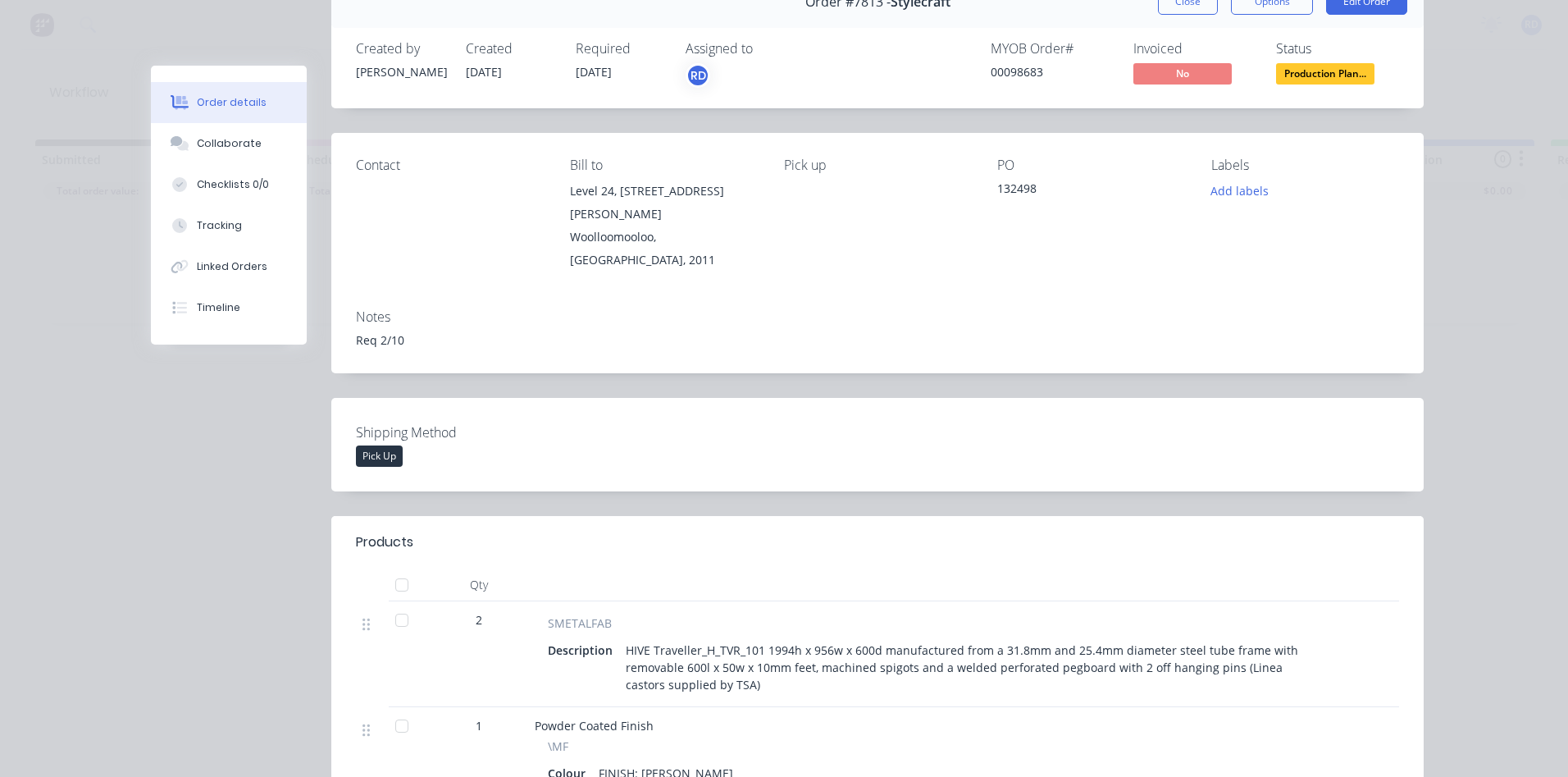
scroll to position [246, 0]
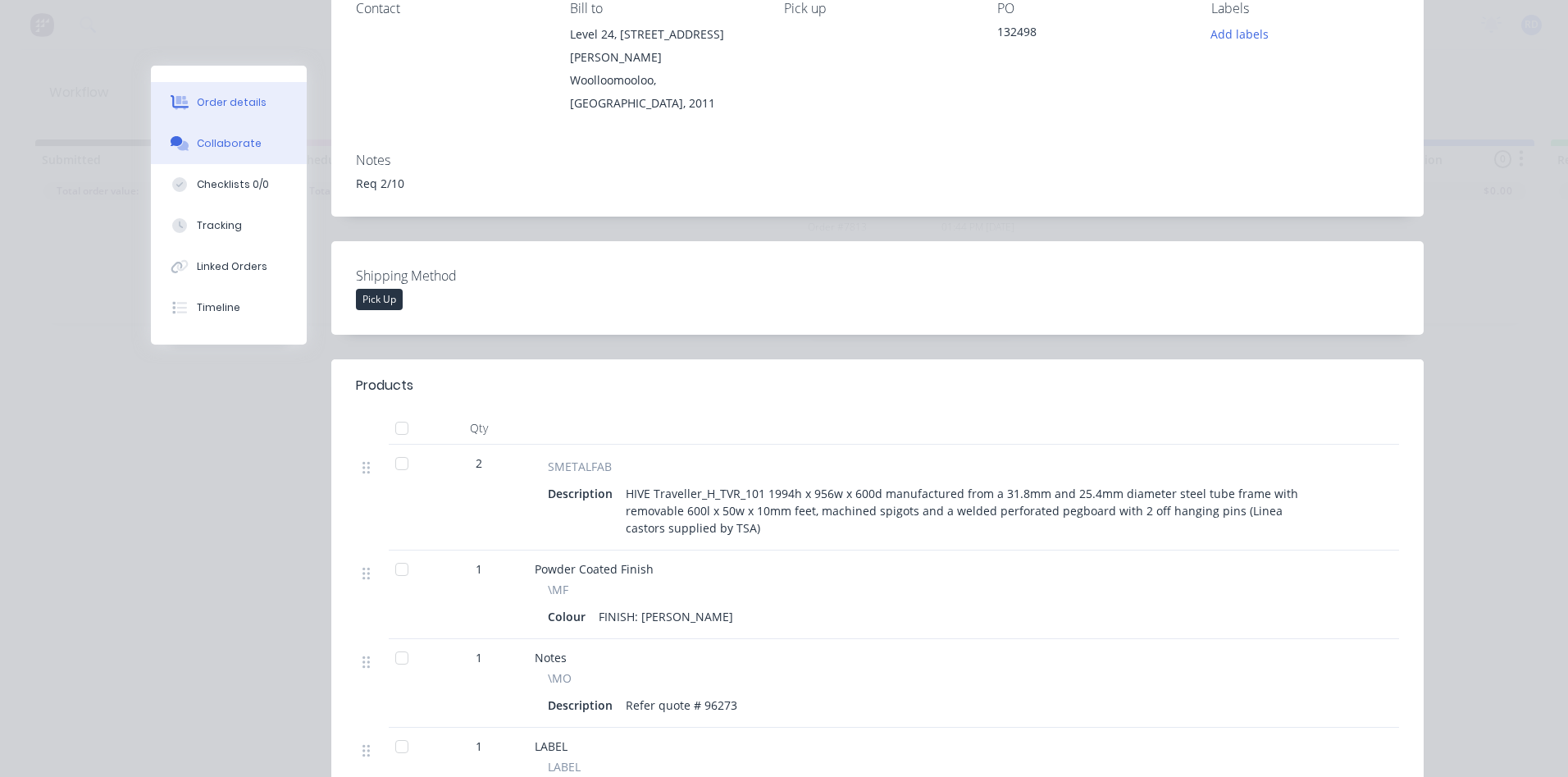
click at [208, 148] on div "Collaborate" at bounding box center [229, 143] width 65 height 15
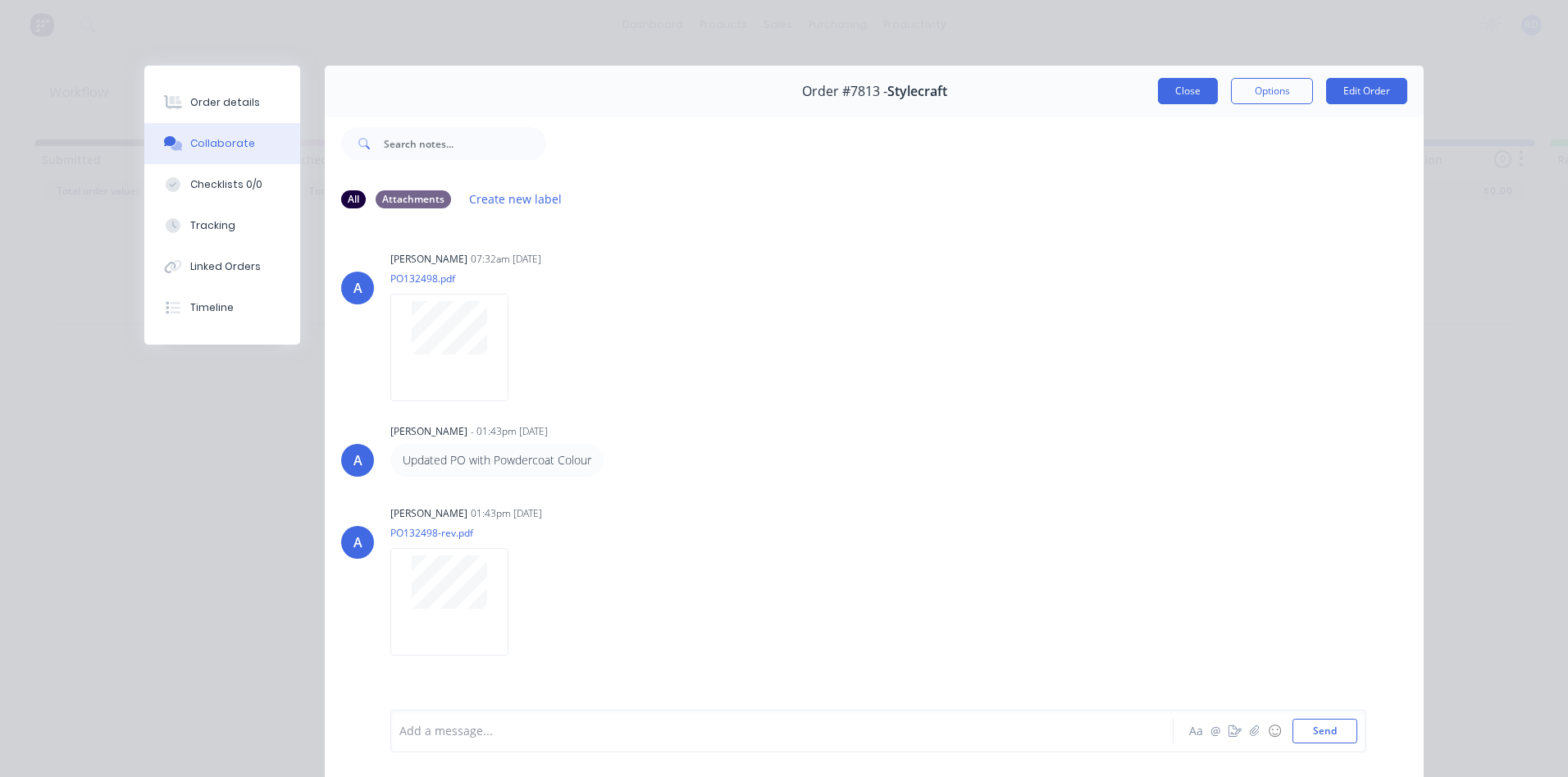
click at [1205, 83] on button "Close" at bounding box center [1188, 91] width 60 height 26
